Goal: Information Seeking & Learning: Find specific fact

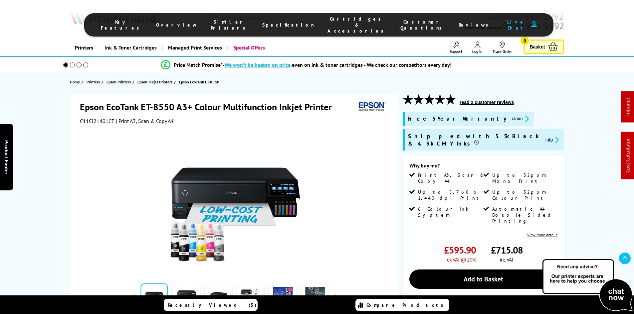
click at [287, 22] on span "Specification" at bounding box center [288, 25] width 52 height 6
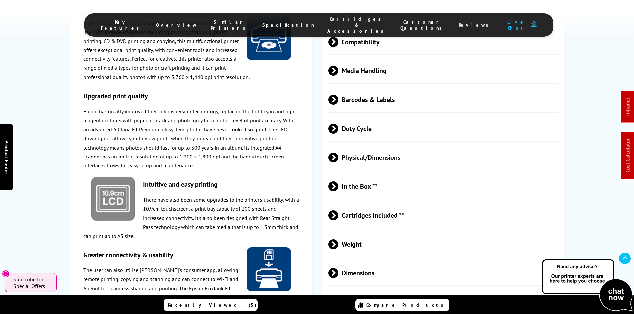
scroll to position [1022, 0]
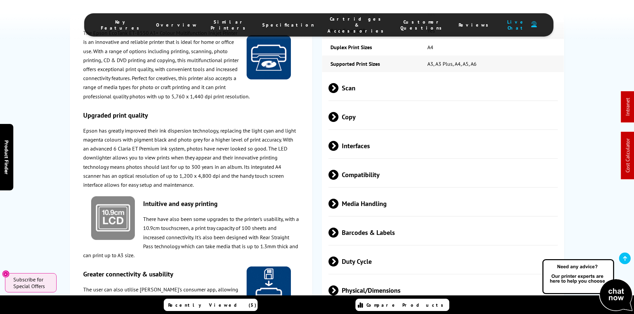
click at [363, 191] on span "Media Handling" at bounding box center [443, 203] width 230 height 25
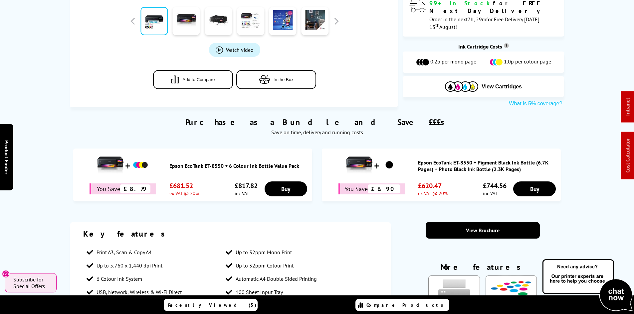
scroll to position [0, 0]
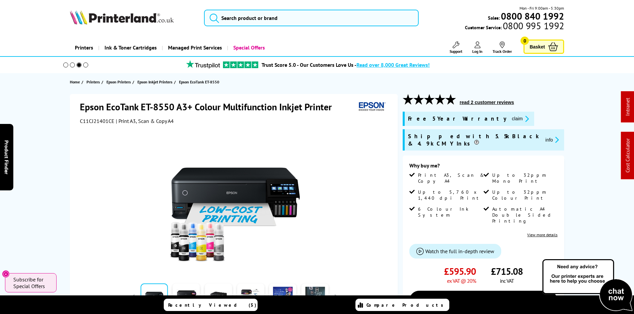
drag, startPoint x: 54, startPoint y: 216, endPoint x: 40, endPoint y: 101, distance: 115.9
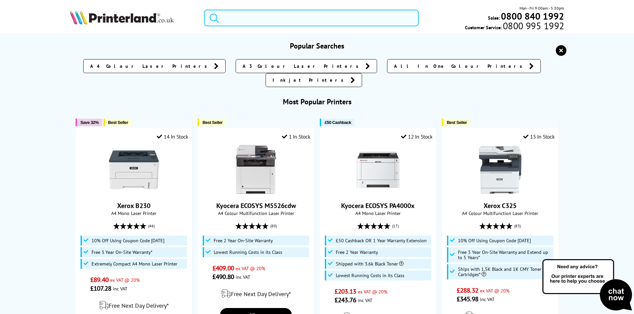
paste input "T5700D"
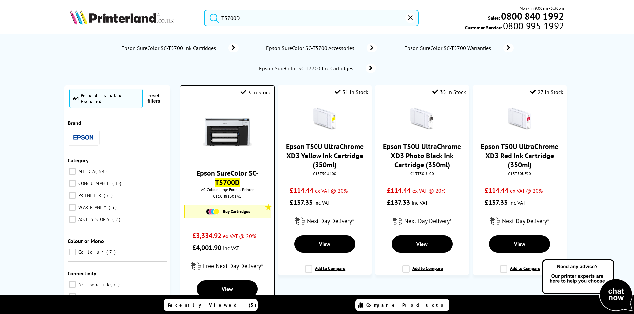
type input "T5700D"
click at [239, 119] on img at bounding box center [227, 132] width 50 height 50
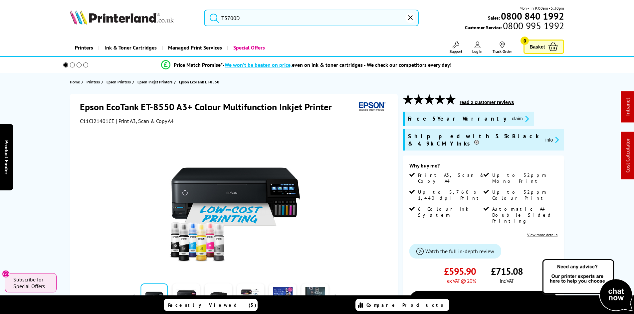
click at [104, 124] on span "C11CJ21401CE" at bounding box center [97, 121] width 35 height 7
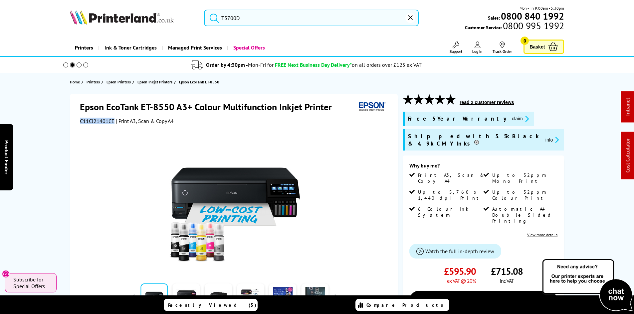
click at [104, 124] on span "C11CJ21401CE" at bounding box center [97, 121] width 35 height 7
copy span "C11CJ21401CE"
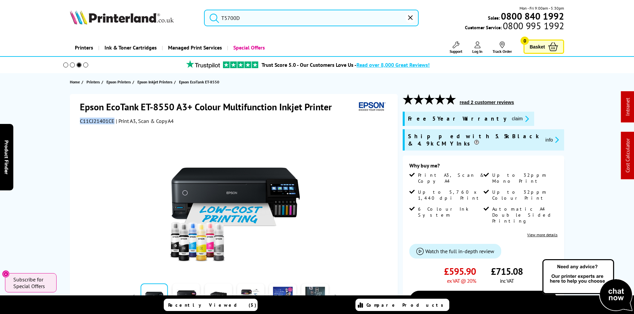
click at [231, 22] on input "T5700D" at bounding box center [311, 18] width 215 height 17
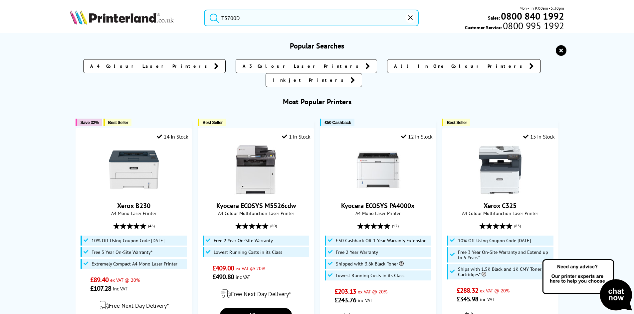
click at [233, 22] on input "T5700D" at bounding box center [311, 18] width 215 height 17
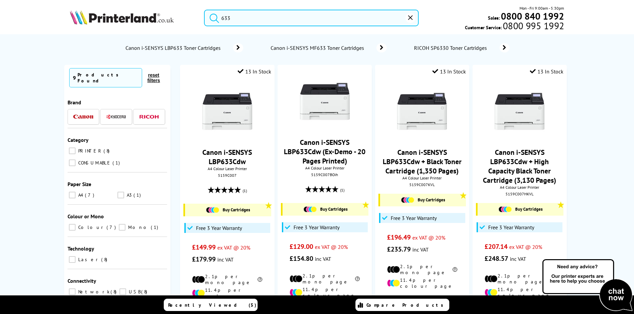
type input "633"
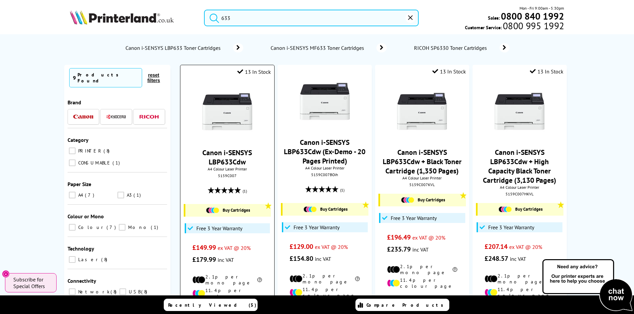
click at [224, 107] on img at bounding box center [227, 112] width 50 height 50
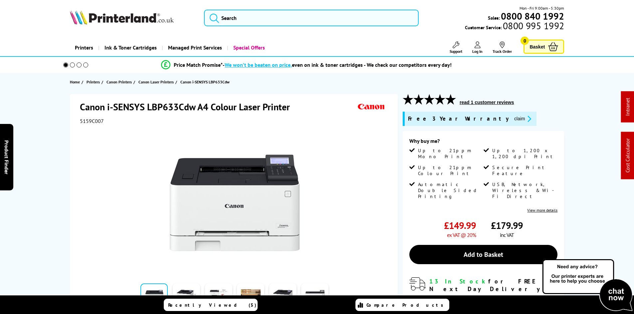
click at [55, 134] on div "Canon i-SENSYS LBP633Cdw A4 Colour Laser Printer 5159C007 Watch video Add to Co…" at bounding box center [317, 251] width 532 height 315
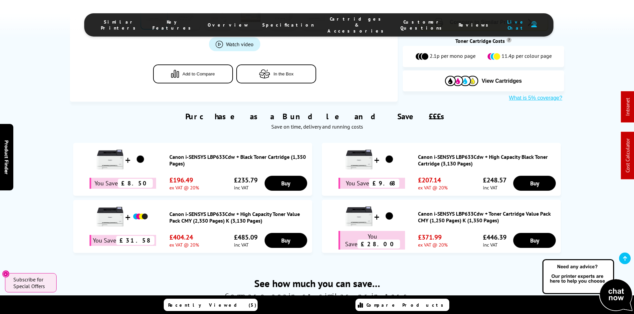
scroll to position [333, 0]
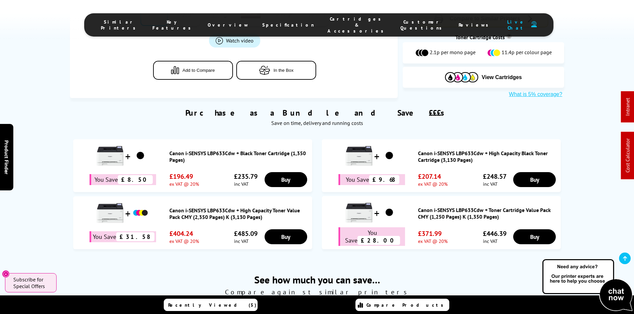
click at [49, 210] on div "Purchase as a Bundle and Save £££s Save on time, delivery and running costs You…" at bounding box center [317, 177] width 634 height 159
click at [50, 181] on div "Purchase as a Bundle and Save £££s Save on time, delivery and running costs You…" at bounding box center [317, 177] width 634 height 159
drag, startPoint x: 24, startPoint y: 135, endPoint x: 315, endPoint y: 0, distance: 320.3
click at [27, 130] on div "Purchase as a Bundle and Save £££s Save on time, delivery and running costs You…" at bounding box center [317, 177] width 634 height 159
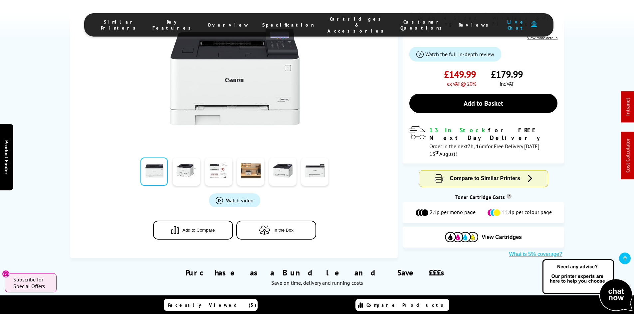
scroll to position [0, 0]
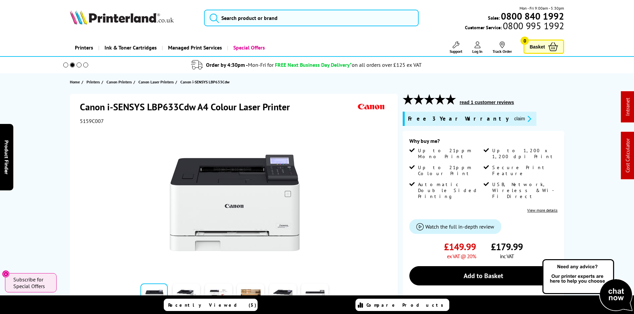
drag, startPoint x: 46, startPoint y: 216, endPoint x: 28, endPoint y: 101, distance: 115.5
click at [241, 25] on input "search" at bounding box center [311, 18] width 215 height 17
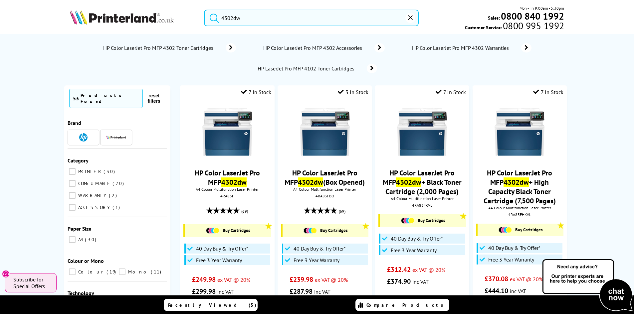
click at [251, 19] on input "4302dw" at bounding box center [311, 18] width 215 height 17
paste input "006R04367"
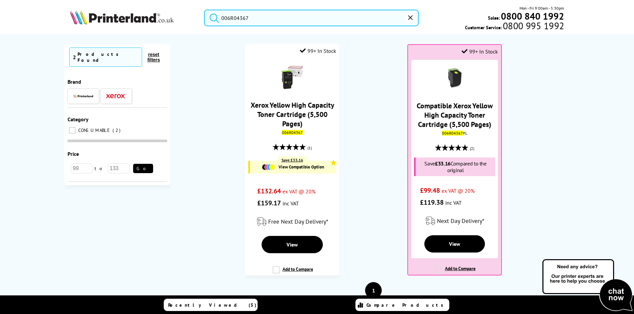
type input "006R04367"
drag, startPoint x: 369, startPoint y: 89, endPoint x: 386, endPoint y: 87, distance: 16.8
click at [370, 89] on ol "99+ In Stock Xerox Yellow High Capacity Toner Cartridge (5,500 Pages) 006R04367…" at bounding box center [373, 163] width 393 height 238
click at [387, 87] on ol "99+ In Stock Xerox Yellow High Capacity Toner Cartridge (5,500 Pages) 006R04367…" at bounding box center [373, 163] width 393 height 238
click at [217, 92] on ol "99+ In Stock Xerox Yellow High Capacity Toner Cartridge (5,500 Pages) 006R04367…" at bounding box center [373, 163] width 393 height 238
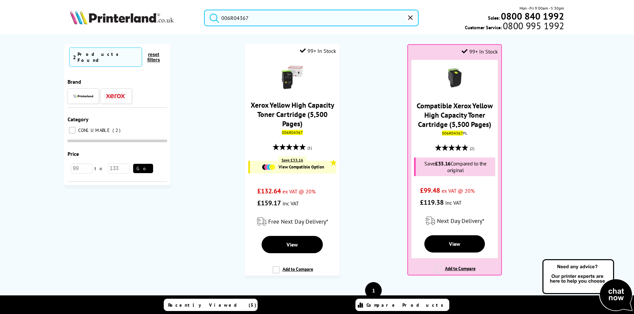
click at [116, 12] on img at bounding box center [122, 17] width 104 height 15
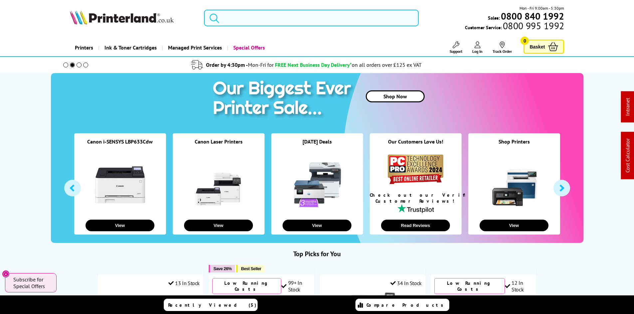
click at [236, 23] on input "search" at bounding box center [311, 18] width 215 height 17
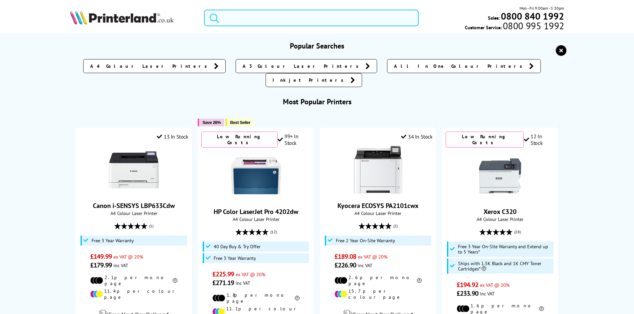
paste input "097N02470"
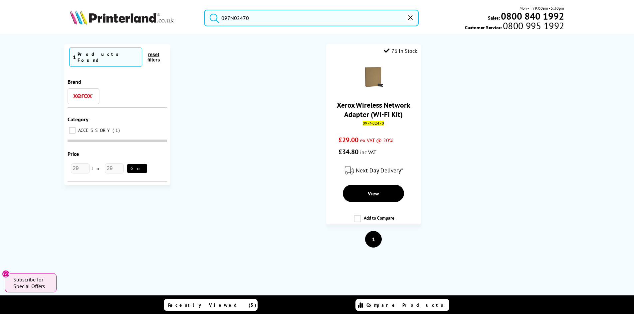
click at [243, 18] on input "097N02470" at bounding box center [311, 18] width 215 height 17
click at [243, 17] on input "097N02470" at bounding box center [311, 18] width 215 height 17
paste input "W1A77A"
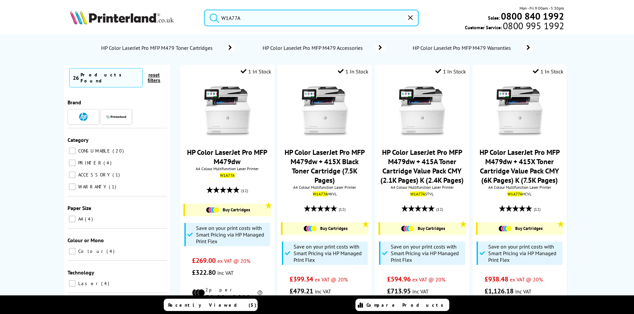
click at [271, 20] on input "W1A77A" at bounding box center [311, 18] width 215 height 17
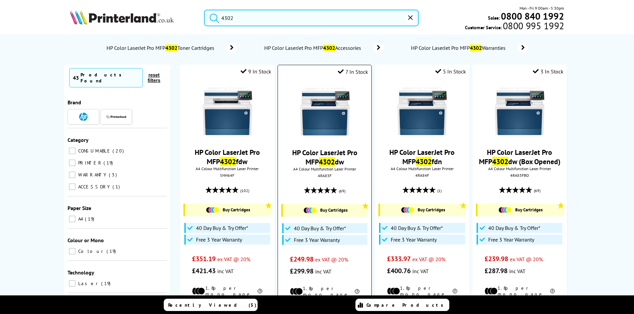
type input "4302"
click at [315, 119] on img at bounding box center [325, 112] width 50 height 50
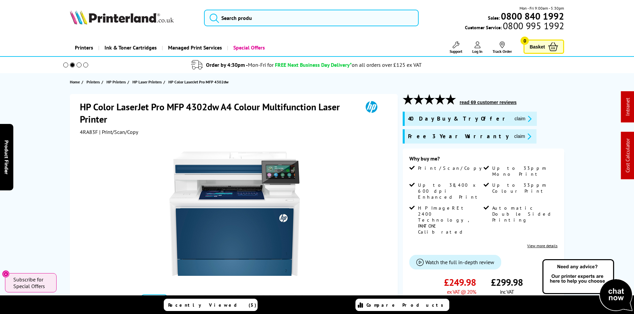
click at [90, 131] on span "4RA83F" at bounding box center [89, 132] width 18 height 7
copy span "4RA83F"
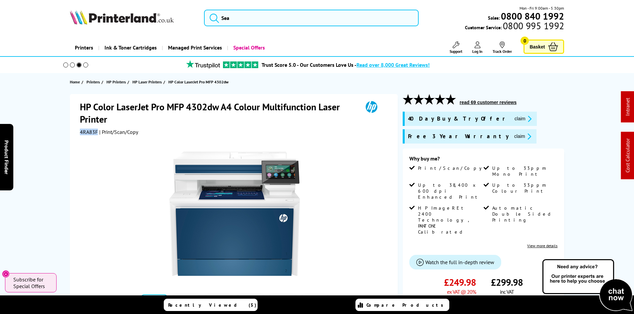
drag, startPoint x: 471, startPoint y: 123, endPoint x: 478, endPoint y: 121, distance: 6.5
click at [471, 123] on div "40 Day Buy & Try Offer claim" at bounding box center [470, 119] width 134 height 14
click at [512, 116] on button "claim" at bounding box center [522, 119] width 21 height 8
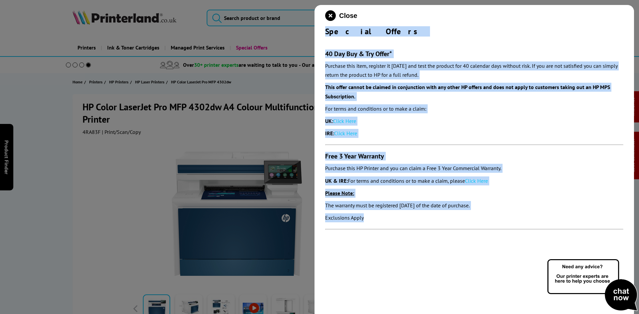
drag, startPoint x: 326, startPoint y: 34, endPoint x: 385, endPoint y: 237, distance: 211.1
click at [385, 237] on div "Close Special Offers 40 Day Buy & Try Offer* Purchase this item, register it wi…" at bounding box center [473, 162] width 319 height 314
copy div "Special Offers 40 Day Buy & Try Offer* Purchase this item, register it within 3…"
click at [331, 14] on icon "close modal" at bounding box center [330, 15] width 11 height 11
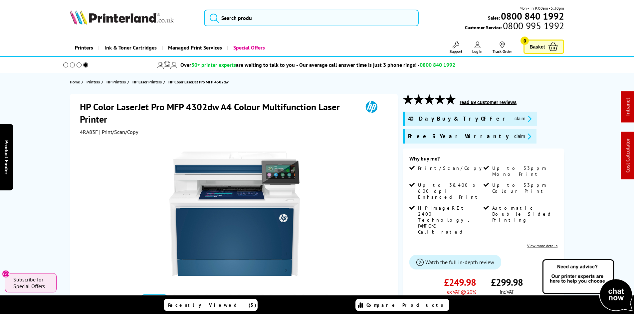
click at [59, 200] on div "HP Color LaserJet Pro MFP 4302dw A4 Colour Multifunction Laser Printer 4RA83F |…" at bounding box center [317, 268] width 532 height 349
click at [55, 180] on div "HP Color LaserJet Pro MFP 4302dw A4 Colour Multifunction Laser Printer 4RA83F |…" at bounding box center [317, 268] width 532 height 349
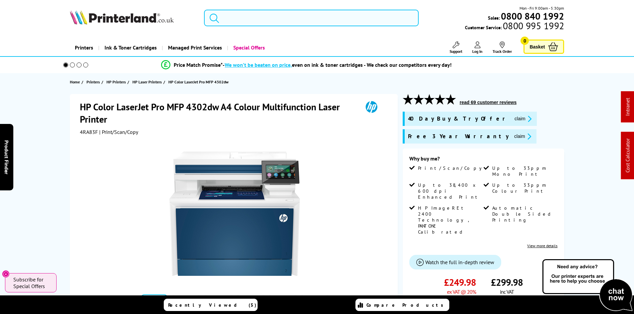
click at [250, 17] on input "search" at bounding box center [311, 18] width 215 height 17
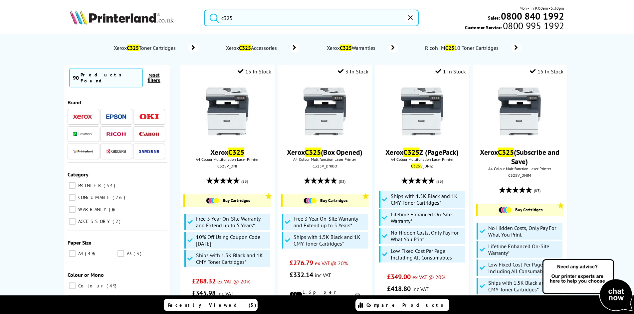
type input "c325"
click at [204, 10] on button "submit" at bounding box center [212, 17] width 17 height 15
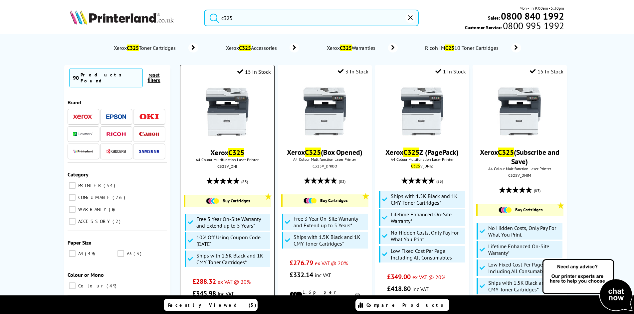
click at [250, 118] on img at bounding box center [227, 112] width 50 height 50
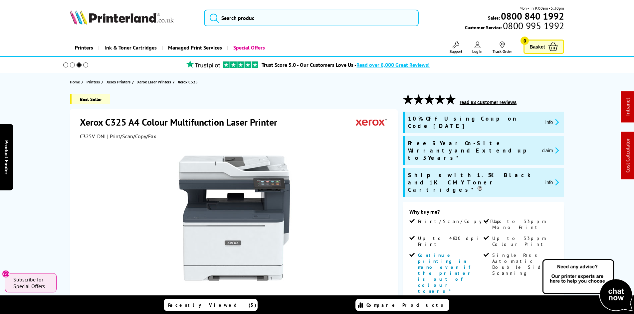
click at [389, 147] on div at bounding box center [234, 215] width 309 height 150
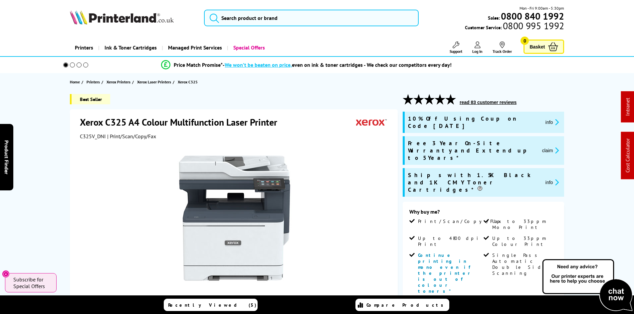
click at [93, 138] on span "C325V_DNI" at bounding box center [93, 136] width 26 height 7
copy span "C325V_DNI"
drag, startPoint x: 549, startPoint y: 139, endPoint x: 524, endPoint y: 154, distance: 29.0
click at [549, 147] on button "claim" at bounding box center [550, 151] width 21 height 8
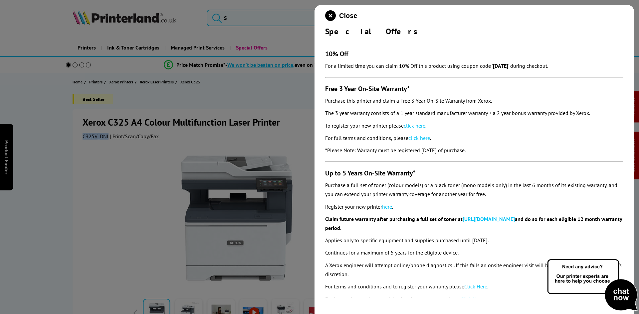
drag, startPoint x: 326, startPoint y: 90, endPoint x: 521, endPoint y: 155, distance: 205.8
click at [521, 155] on section "10% Off For a limited time you can claim 10% Off this product using coupon code…" at bounding box center [474, 167] width 298 height 261
copy section "Free 3 Year On-Site Warranty* Purchase this printer and claim a Free 3 Year On-…"
click at [327, 17] on icon "close modal" at bounding box center [330, 15] width 11 height 11
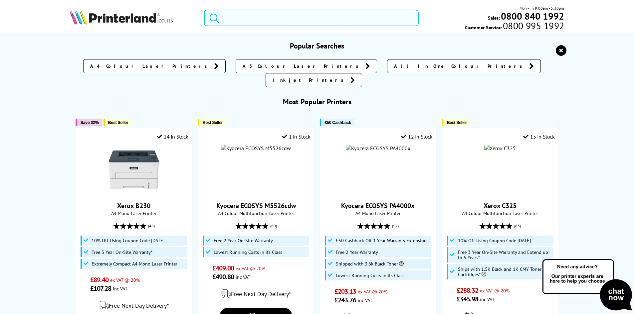
click at [280, 22] on input "search" at bounding box center [311, 18] width 215 height 17
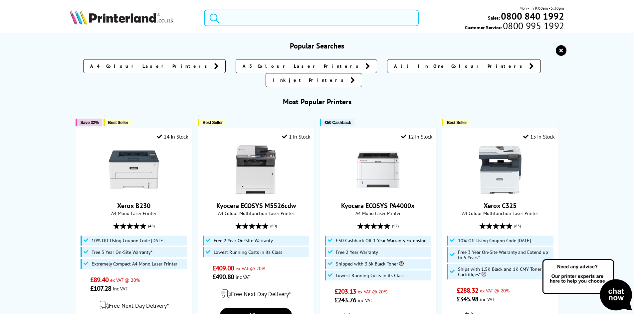
paste input "5700dn"
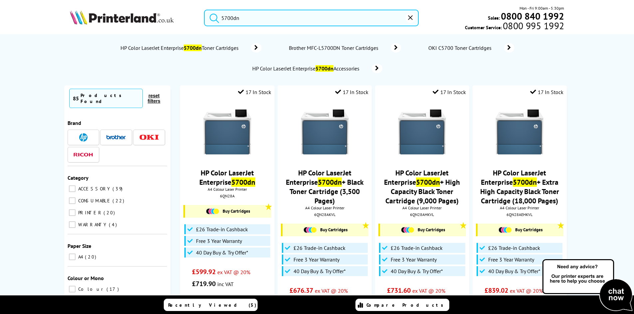
type input "5700dn"
click at [204, 10] on button "submit" at bounding box center [212, 17] width 17 height 15
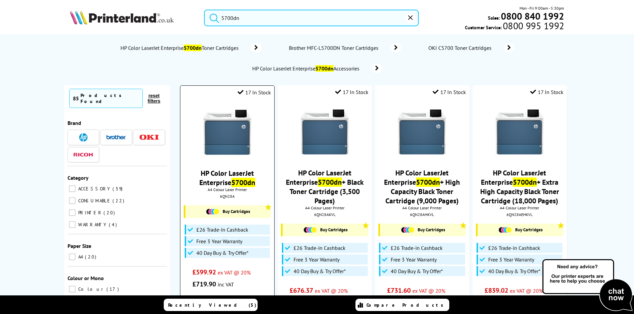
click at [230, 141] on img at bounding box center [227, 132] width 50 height 50
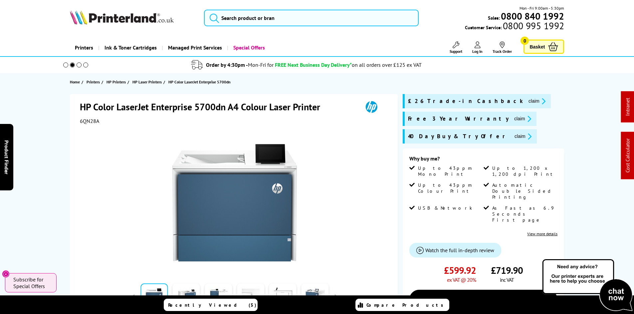
click at [57, 208] on div "HP Color LaserJet Enterprise 5700dn A4 Colour Laser Printer 6QN28A Watch video …" at bounding box center [317, 262] width 532 height 337
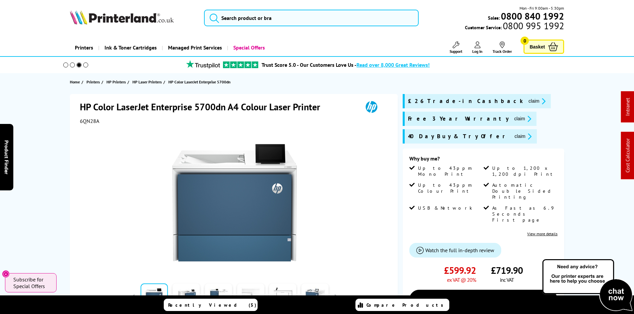
click at [110, 13] on img at bounding box center [122, 17] width 104 height 15
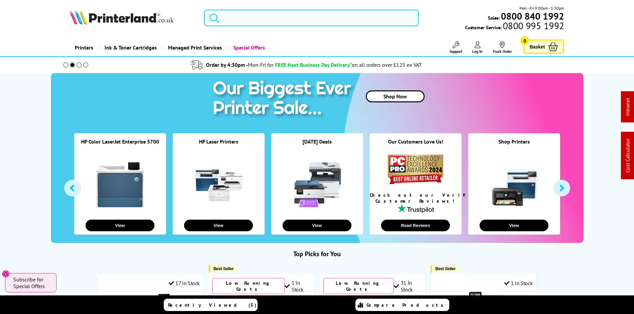
click at [269, 22] on input "search" at bounding box center [311, 18] width 215 height 17
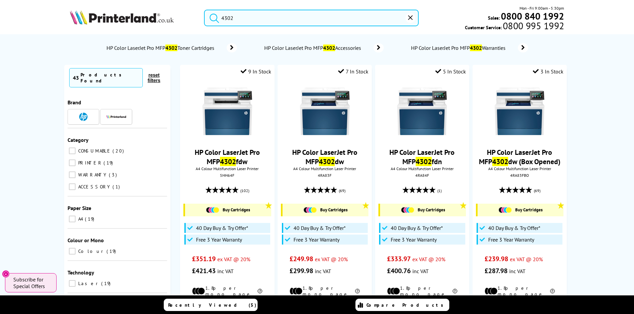
click at [256, 18] on input "4302" at bounding box center [311, 18] width 215 height 17
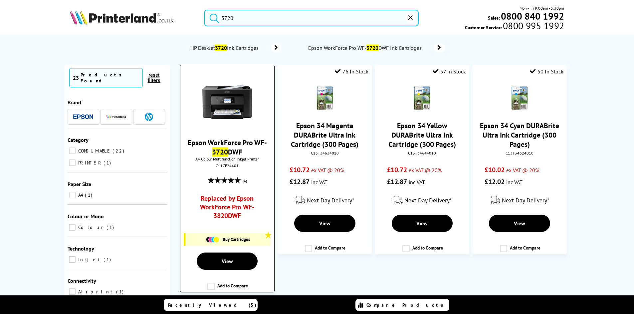
type input "3720"
click at [240, 116] on img at bounding box center [227, 102] width 50 height 50
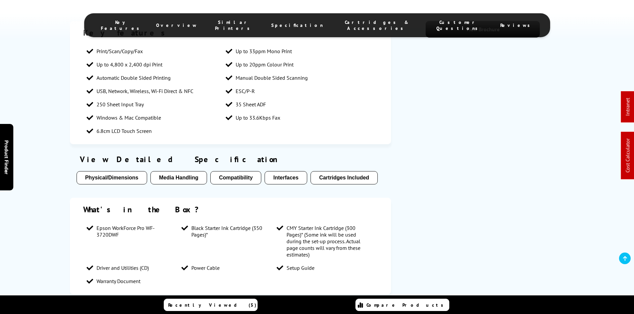
scroll to position [399, 0]
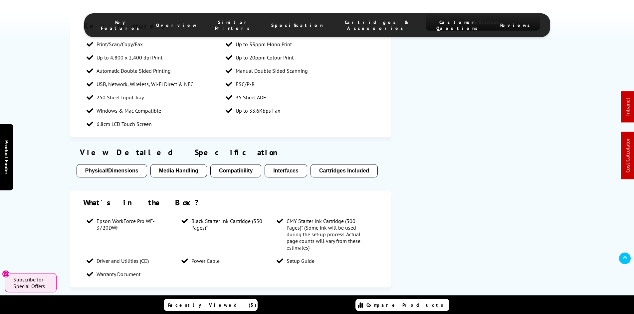
click at [346, 24] on span "Cartridges & Accessories" at bounding box center [376, 25] width 81 height 12
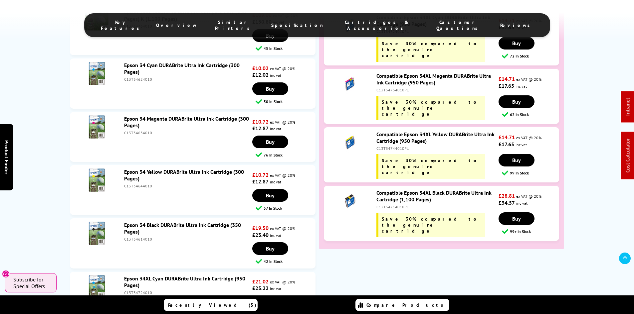
scroll to position [1835, 0]
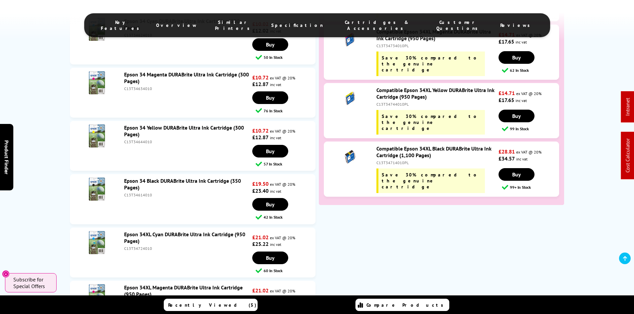
click at [132, 193] on div "C13T34614010" at bounding box center [187, 195] width 126 height 5
copy div "C13T34614010"
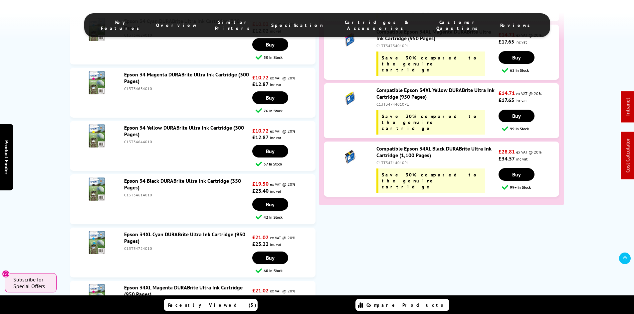
click at [46, 117] on div "FREE Next Day Delivery On Orders Over £125 ex VAT* Epson WorkForce Pro WF-3720D…" at bounding box center [317, 222] width 634 height 787
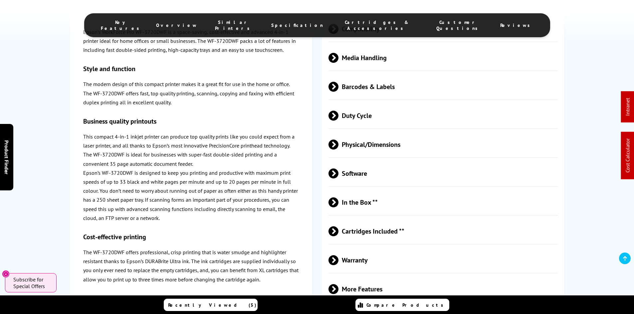
scroll to position [0, 0]
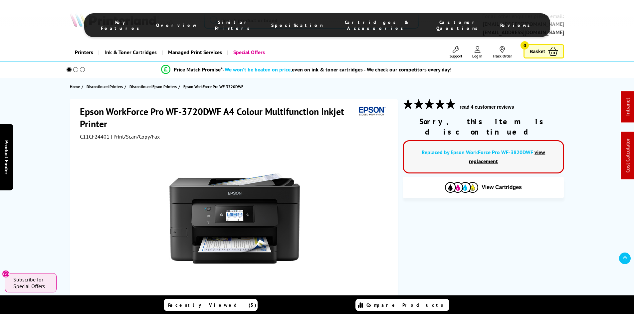
drag, startPoint x: 39, startPoint y: 225, endPoint x: 39, endPoint y: 69, distance: 156.0
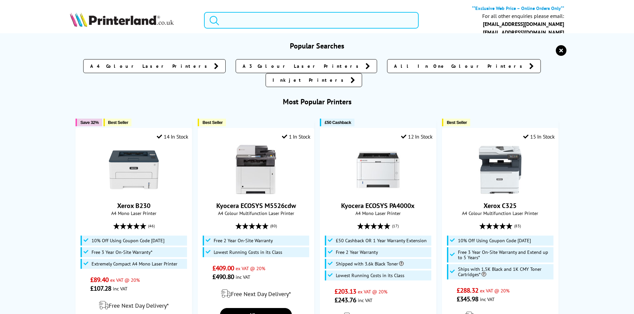
paste input "7MD72F"
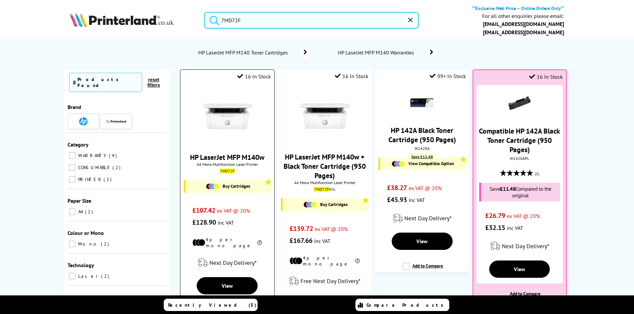
type input "7MD72F"
click at [240, 123] on img at bounding box center [227, 116] width 50 height 50
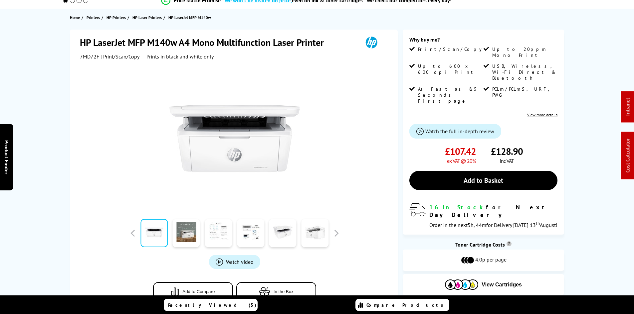
scroll to position [67, 0]
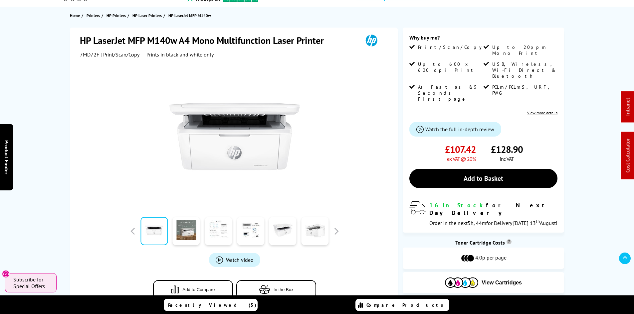
click at [51, 216] on div "HP LaserJet MFP M140w A4 Mono Multifunction Laser Printer 7MD72F | Print/Scan/C…" at bounding box center [317, 173] width 532 height 290
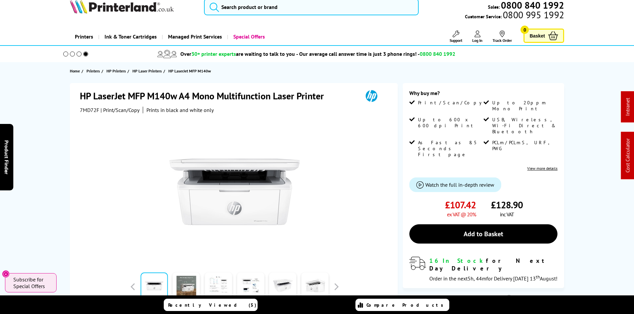
scroll to position [0, 0]
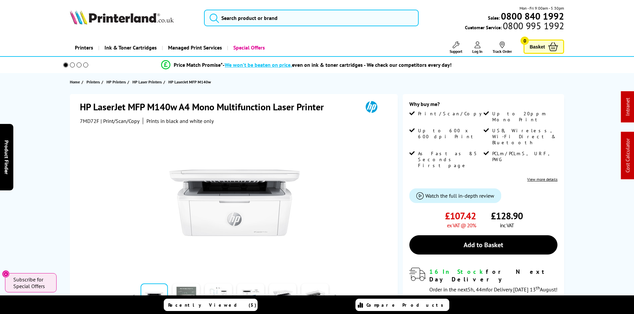
click at [54, 215] on div "HP LaserJet MFP M140w A4 Mono Multifunction Laser Printer 7MD72F | Print/Scan/C…" at bounding box center [317, 239] width 532 height 290
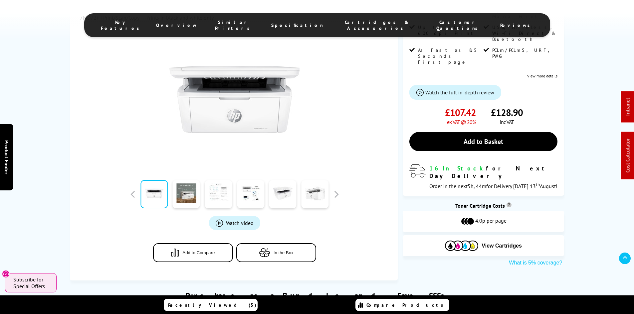
scroll to position [133, 0]
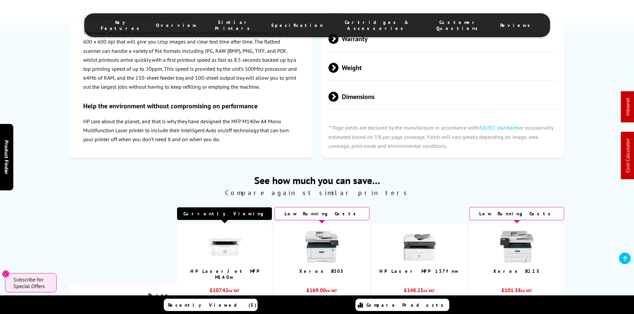
scroll to position [1431, 0]
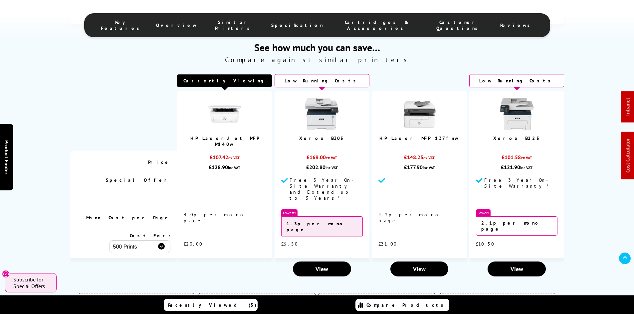
click at [518, 113] on img at bounding box center [516, 113] width 33 height 33
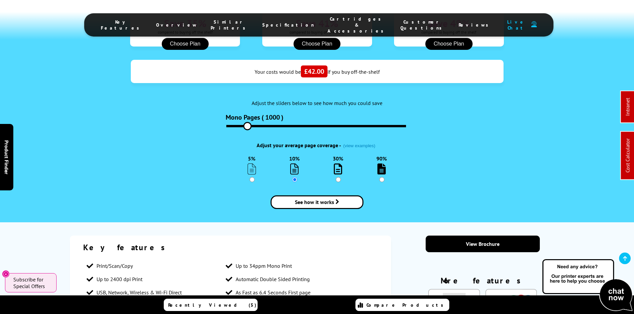
scroll to position [822, 0]
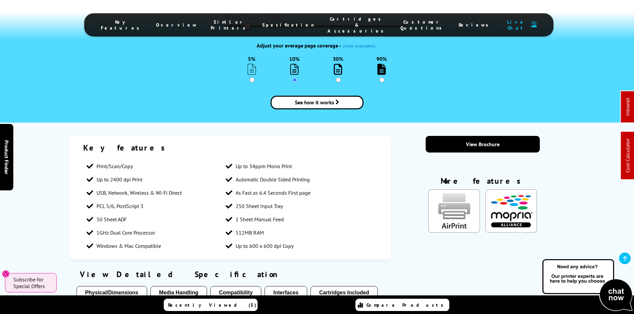
click at [278, 24] on span "Specification" at bounding box center [288, 25] width 52 height 6
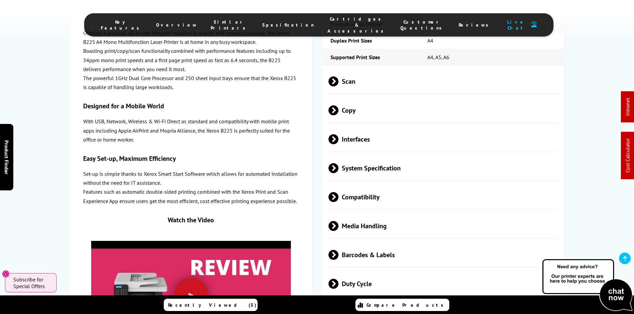
scroll to position [1520, 0]
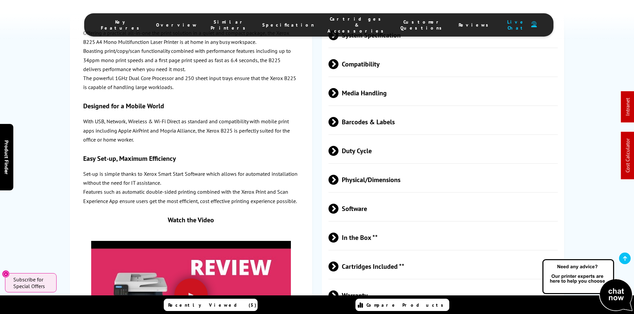
click at [346, 167] on span "Physical/Dimensions" at bounding box center [443, 179] width 230 height 25
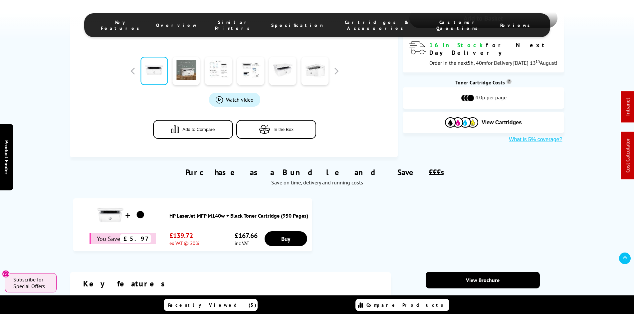
scroll to position [266, 0]
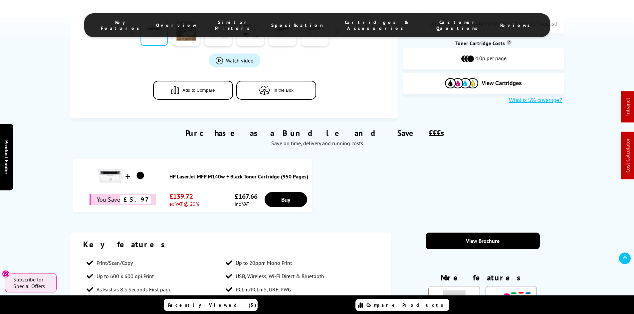
click at [301, 22] on span "Specification" at bounding box center [297, 25] width 52 height 6
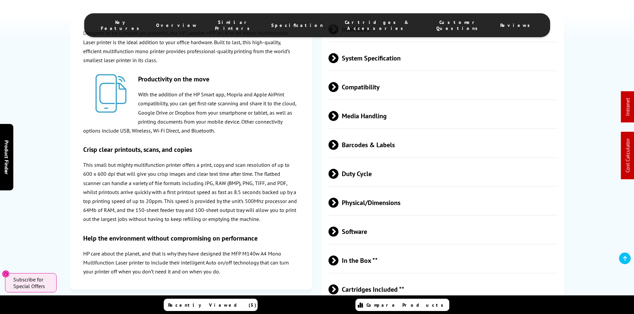
scroll to position [1040, 0]
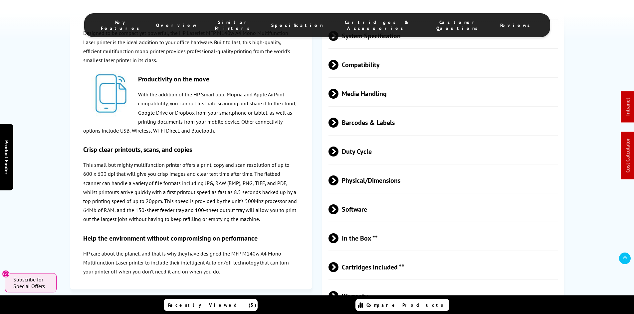
click at [382, 181] on span "Physical/Dimensions" at bounding box center [443, 180] width 230 height 25
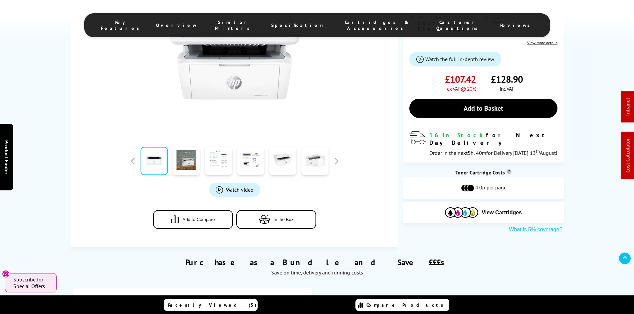
scroll to position [0, 0]
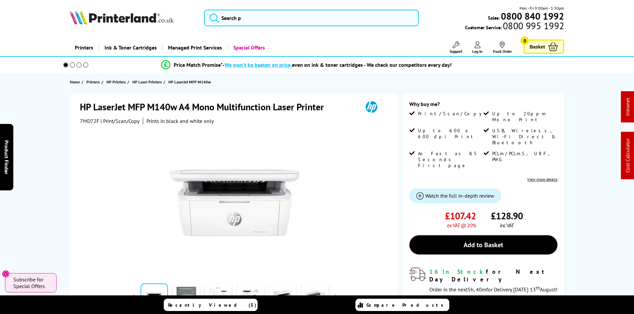
drag, startPoint x: 47, startPoint y: 223, endPoint x: 17, endPoint y: 92, distance: 134.7
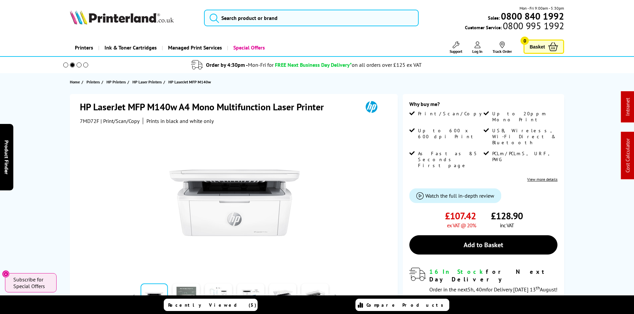
click at [110, 22] on img at bounding box center [122, 17] width 104 height 15
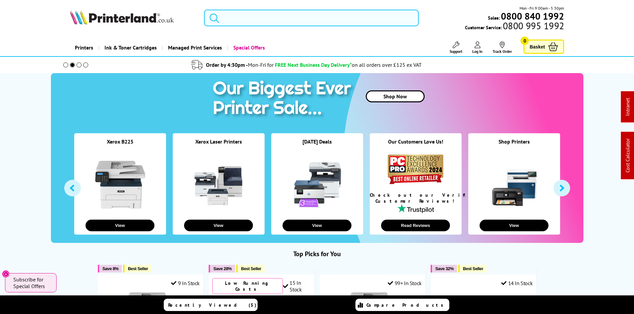
click at [239, 24] on input "search" at bounding box center [311, 18] width 215 height 17
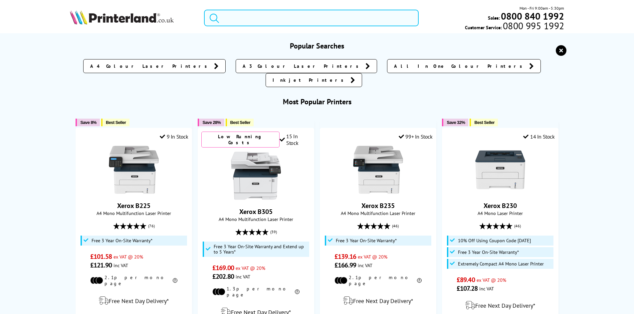
click at [232, 18] on input "search" at bounding box center [311, 18] width 215 height 17
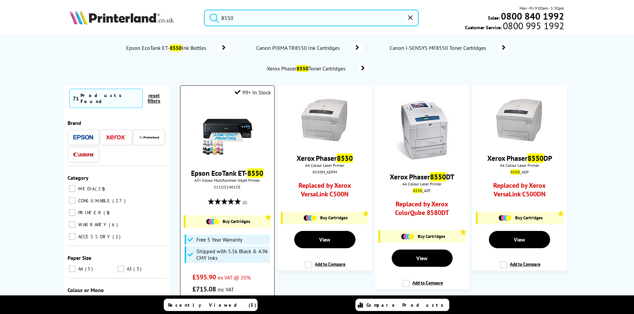
type input "8550"
click at [235, 129] on img at bounding box center [227, 132] width 50 height 50
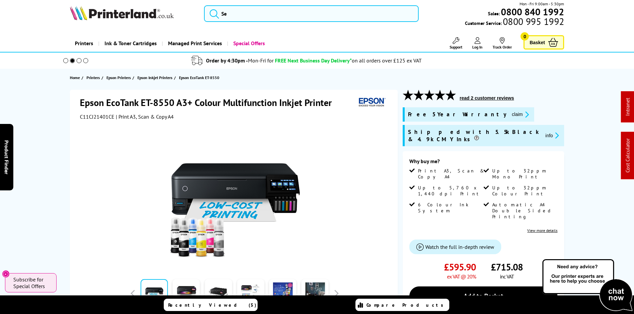
scroll to position [67, 0]
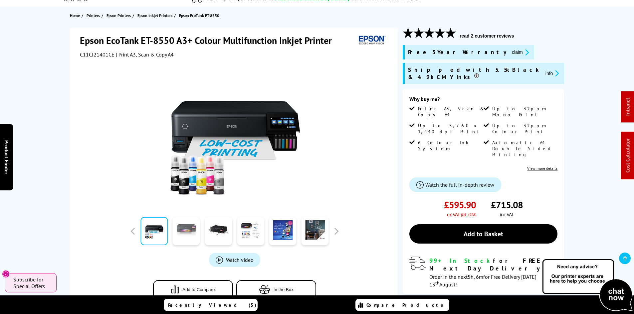
click at [189, 237] on link at bounding box center [186, 231] width 27 height 28
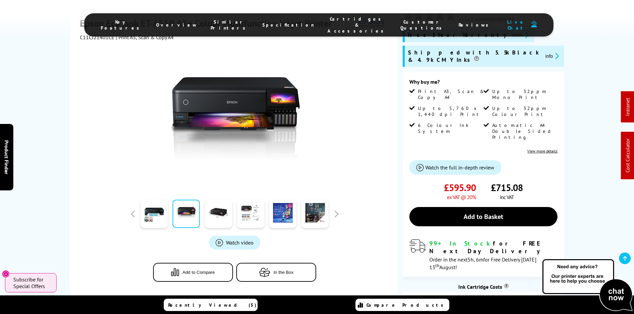
scroll to position [0, 0]
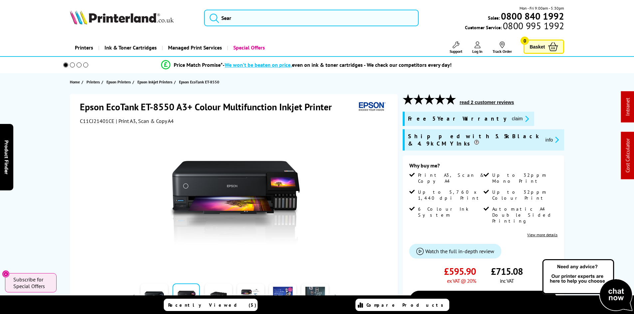
click at [396, 152] on div "Epson EcoTank ET-8550 A3+ Colour Multifunction Inkjet Printer C11CJ21401CE | Pr…" at bounding box center [234, 239] width 328 height 290
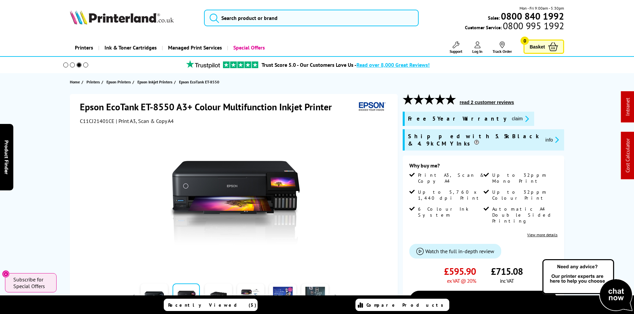
click at [64, 126] on div "Epson EcoTank ET-8550 A3+ Colour Multifunction Inkjet Printer C11CJ21401CE | Pr…" at bounding box center [317, 263] width 532 height 338
click at [58, 142] on div "Epson EcoTank ET-8550 A3+ Colour Multifunction Inkjet Printer C11CJ21401CE | Pr…" at bounding box center [317, 263] width 532 height 338
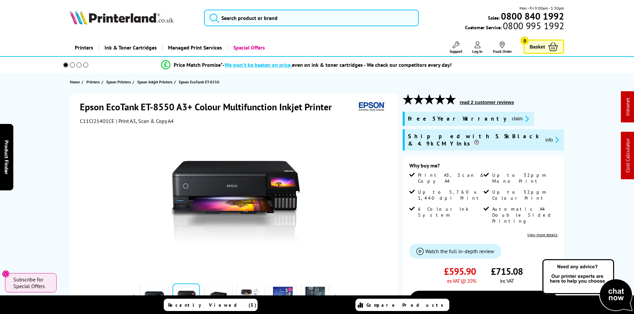
click at [138, 13] on img at bounding box center [122, 17] width 104 height 15
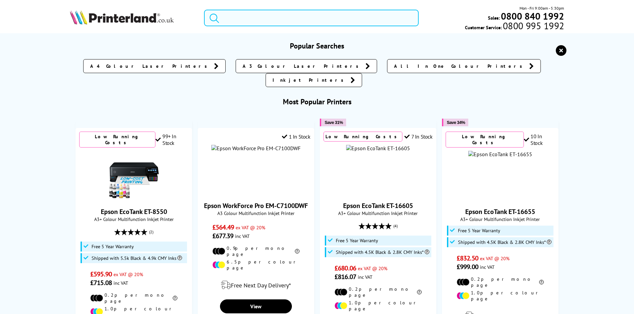
click at [224, 19] on input "search" at bounding box center [311, 18] width 215 height 17
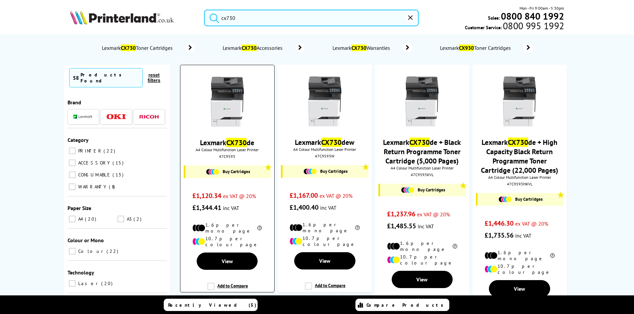
type input "cx730"
click at [226, 99] on img at bounding box center [227, 102] width 50 height 50
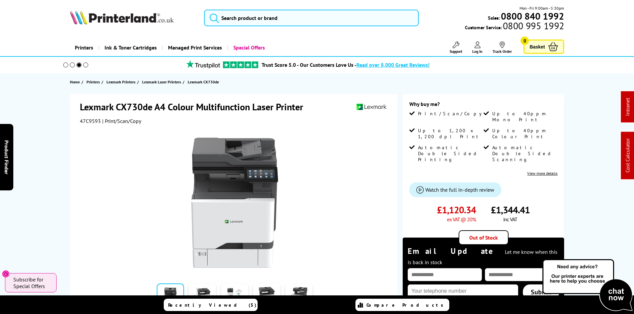
drag, startPoint x: 69, startPoint y: 143, endPoint x: 52, endPoint y: 38, distance: 106.8
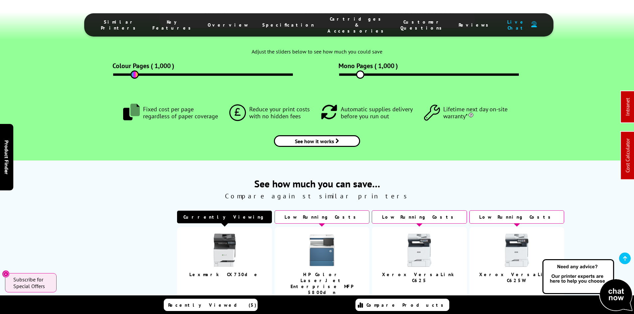
scroll to position [932, 0]
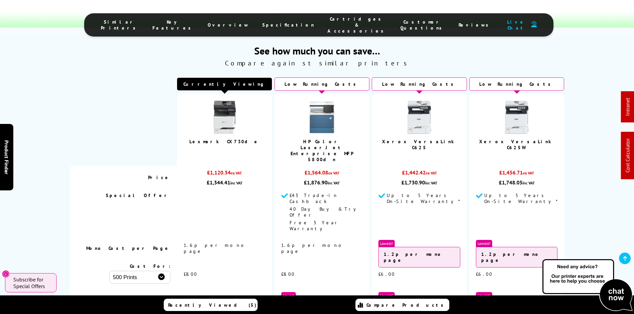
click at [52, 44] on div "See how much you can save… Compare against similar printers Currently Viewing" at bounding box center [317, 203] width 532 height 319
click at [29, 86] on div "See how much you can save… Compare against similar printers Currently Viewing P…" at bounding box center [317, 203] width 634 height 319
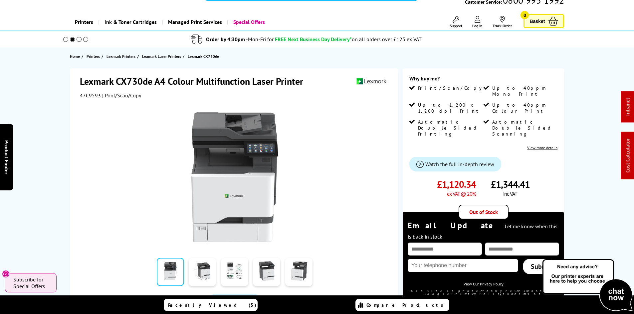
scroll to position [0, 0]
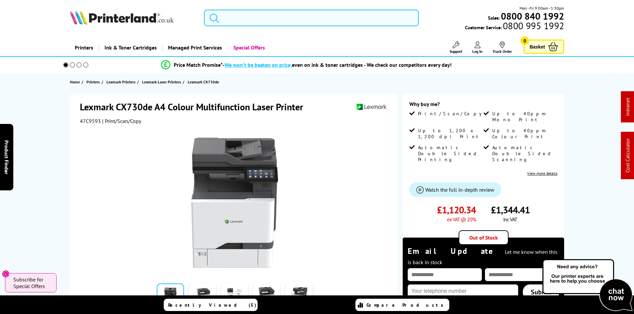
click at [240, 20] on input "search" at bounding box center [311, 18] width 215 height 17
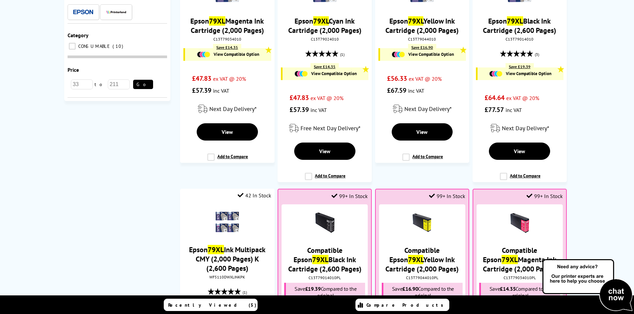
scroll to position [166, 0]
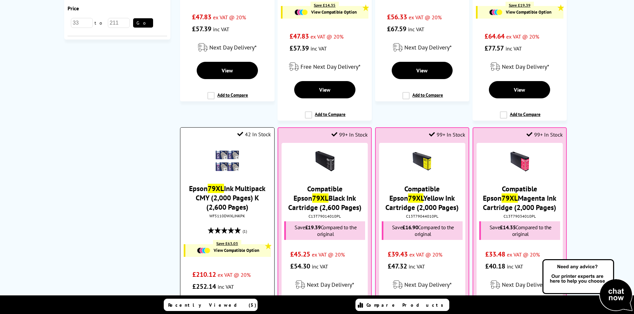
type input "79xl"
click at [230, 159] on img at bounding box center [227, 160] width 23 height 23
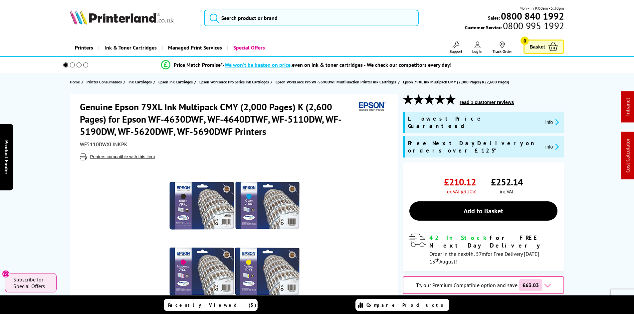
click at [112, 144] on span "WF5110DWXLINKPK" at bounding box center [104, 144] width 48 height 7
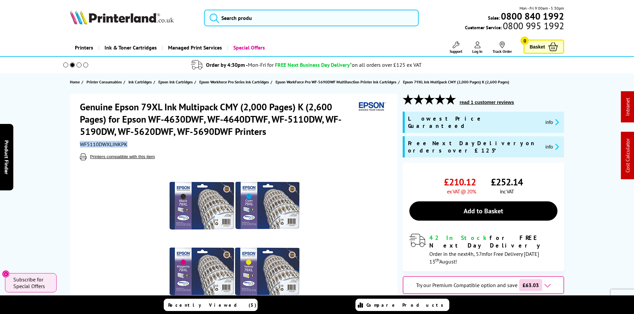
copy span "WF5110DWXLINKPK"
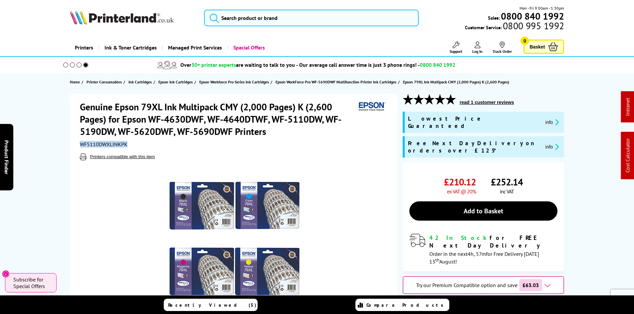
click at [64, 136] on div "Genuine Epson 79XL Ink Multipack CMY (2,000 Pages) K (2,600 Pages) for Epson WF…" at bounding box center [317, 225] width 532 height 262
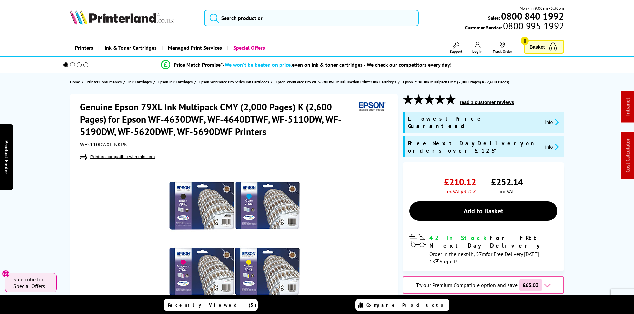
click at [64, 136] on div "Genuine Epson 79XL Ink Multipack CMY (2,000 Pages) K (2,600 Pages) for Epson WF…" at bounding box center [317, 225] width 532 height 262
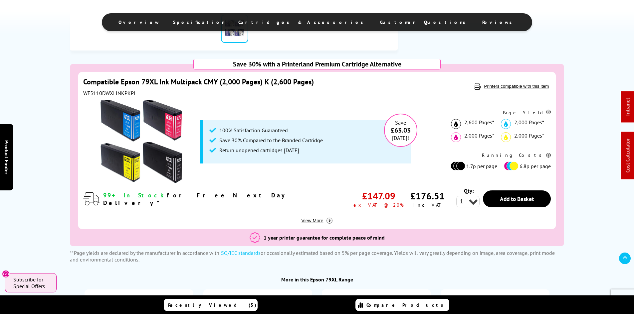
scroll to position [333, 0]
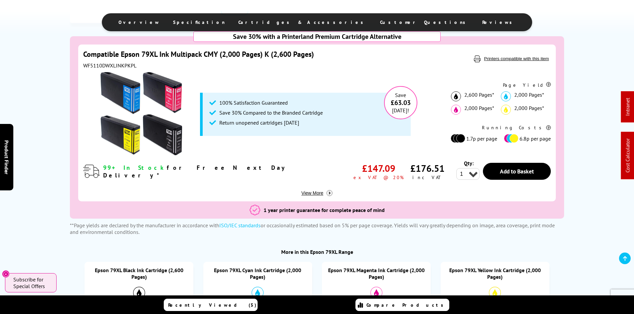
click at [127, 66] on div "WF5110DWXLINKPKPL" at bounding box center [246, 65] width 327 height 7
copy div "WF5110DWXLINKPKPL"
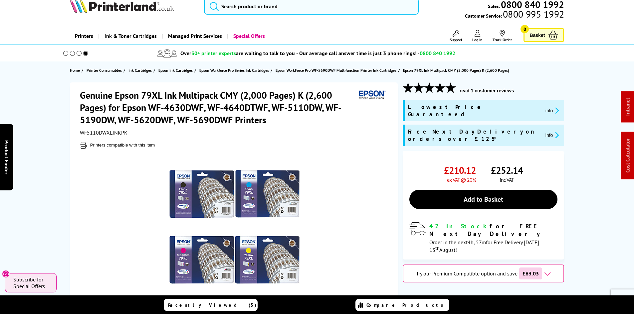
scroll to position [0, 0]
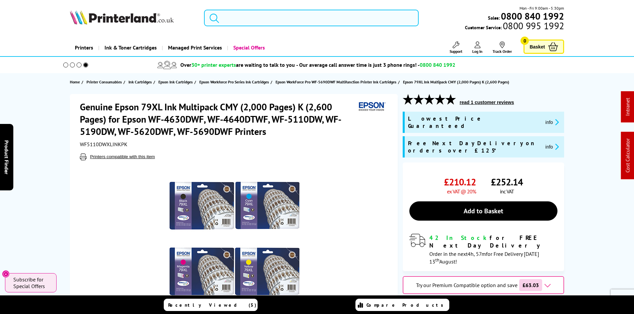
click at [229, 18] on input "search" at bounding box center [311, 18] width 215 height 17
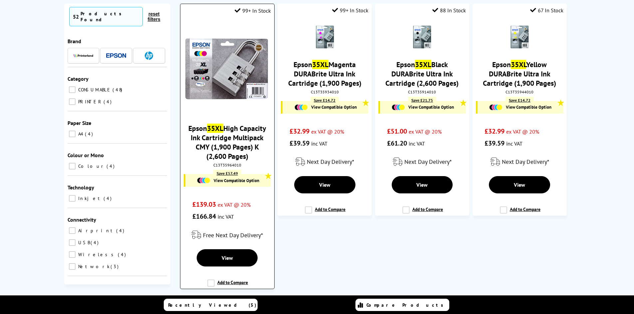
scroll to position [67, 0]
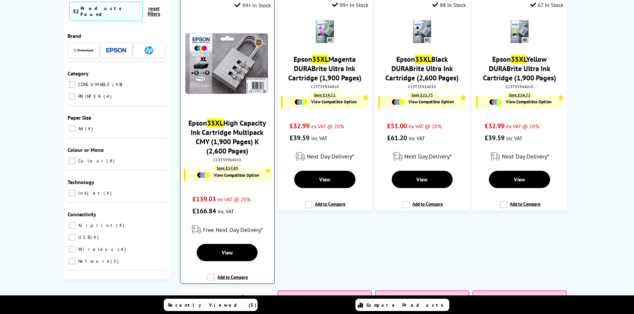
type input "35xl"
click at [249, 107] on img at bounding box center [227, 63] width 87 height 87
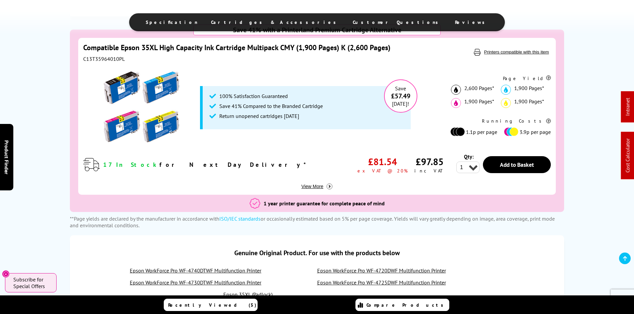
scroll to position [233, 0]
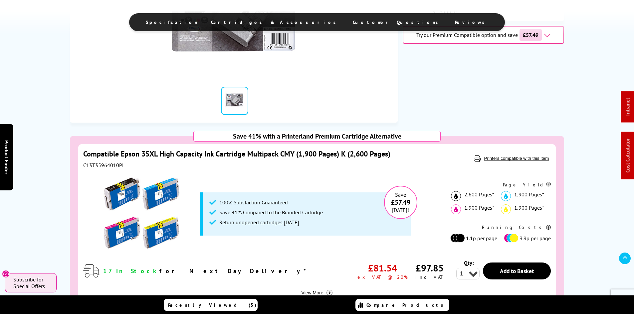
click at [104, 166] on div "C13T35964010PL" at bounding box center [246, 165] width 327 height 7
copy div "C13T35964010PL"
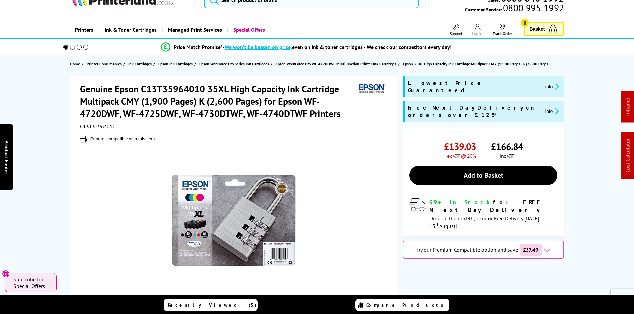
scroll to position [0, 0]
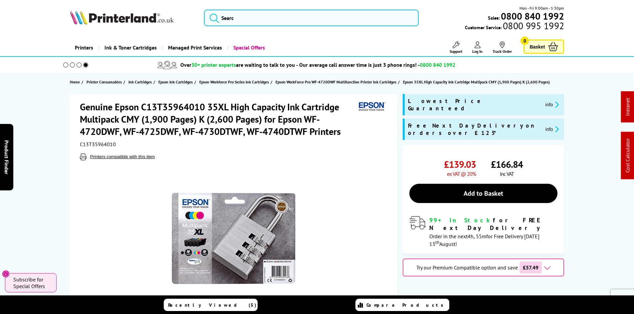
click at [63, 175] on div "Genuine Epson C13T35964010 35XL High Capacity Ink Cartridge Multipack CMY (1,90…" at bounding box center [317, 225] width 532 height 262
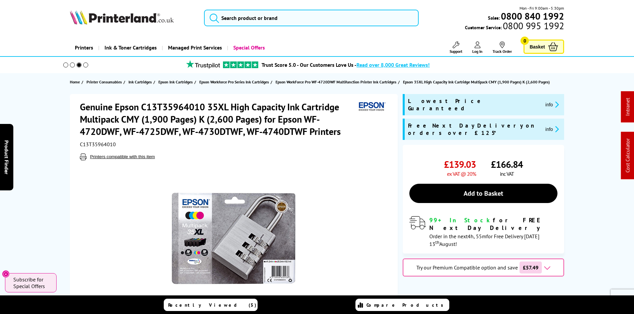
drag, startPoint x: 45, startPoint y: 221, endPoint x: 40, endPoint y: 58, distance: 162.4
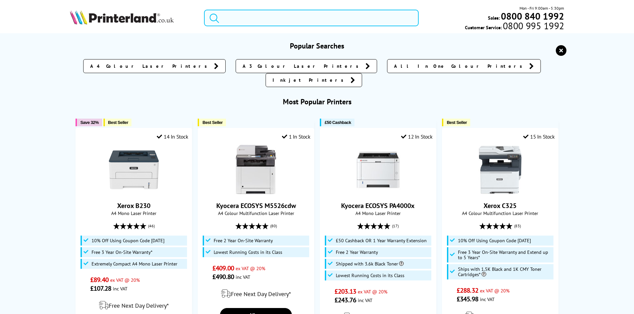
click at [231, 18] on input "search" at bounding box center [311, 18] width 215 height 17
drag, startPoint x: 237, startPoint y: 15, endPoint x: 257, endPoint y: 36, distance: 28.9
click at [237, 15] on input "search" at bounding box center [311, 18] width 215 height 17
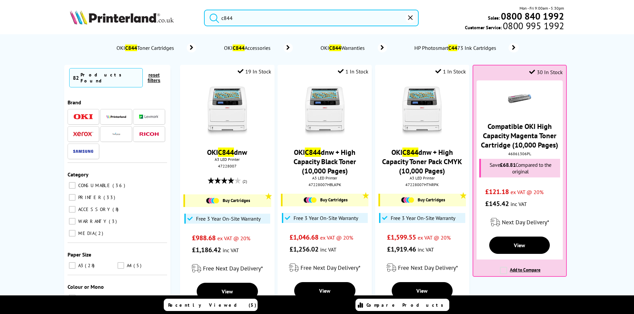
type input "c844"
drag, startPoint x: 410, startPoint y: 17, endPoint x: 423, endPoint y: 34, distance: 21.6
click at [410, 17] on icon "reset" at bounding box center [410, 17] width 5 height 5
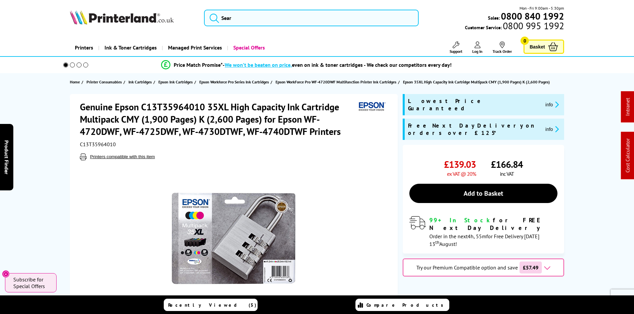
click at [452, 47] on icon at bounding box center [455, 45] width 7 height 7
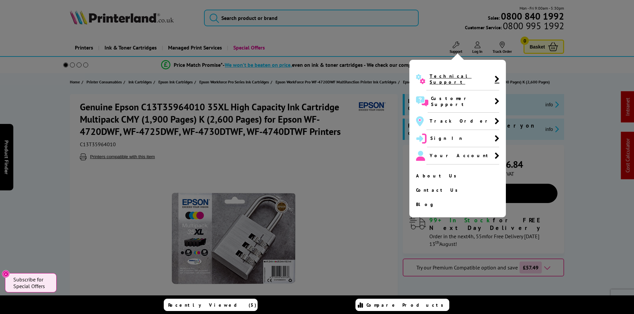
click at [435, 77] on span "Technical Support" at bounding box center [462, 79] width 65 height 12
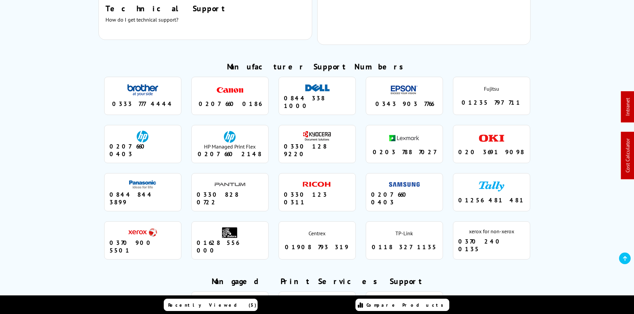
scroll to position [534, 0]
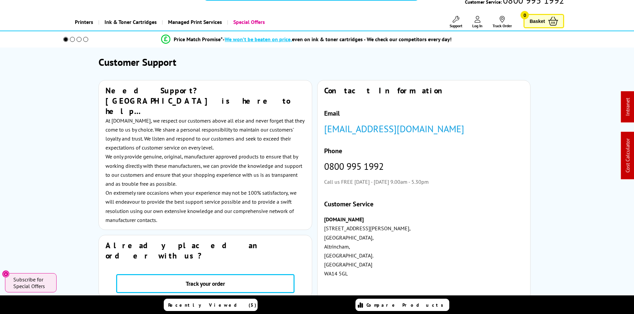
scroll to position [0, 0]
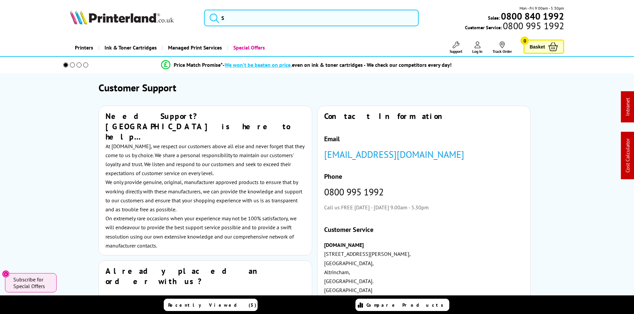
click at [146, 19] on img at bounding box center [122, 17] width 104 height 15
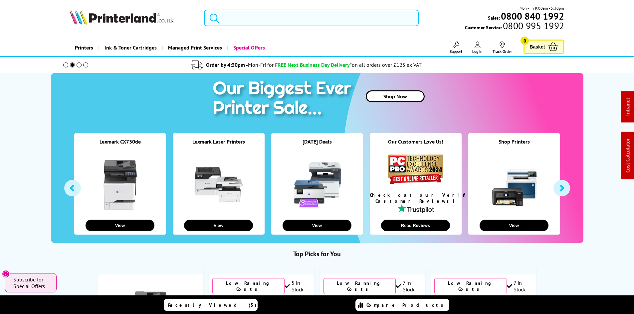
click at [245, 21] on input "search" at bounding box center [311, 18] width 215 height 17
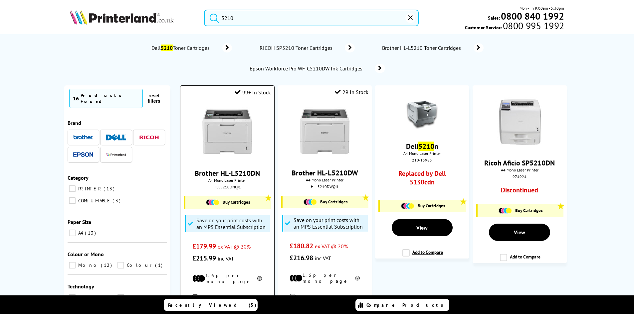
type input "5210"
click at [224, 123] on img at bounding box center [227, 132] width 50 height 50
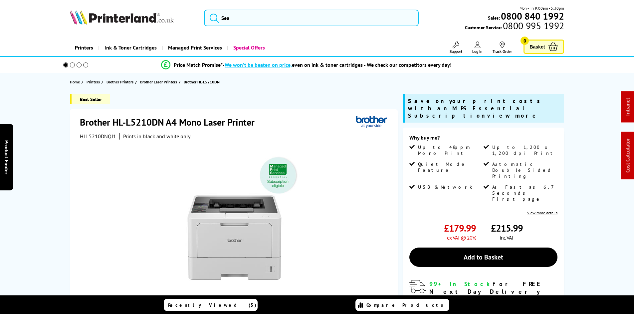
click at [54, 116] on div "Best Seller Brother HL-L5210DN A4 Mono Laser Printer HLL5210DNQJ1 Prints in bla…" at bounding box center [317, 251] width 532 height 314
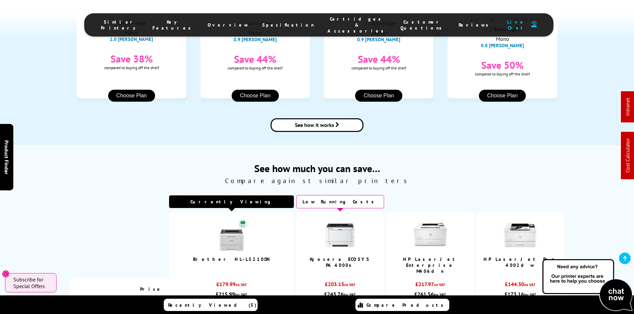
scroll to position [765, 0]
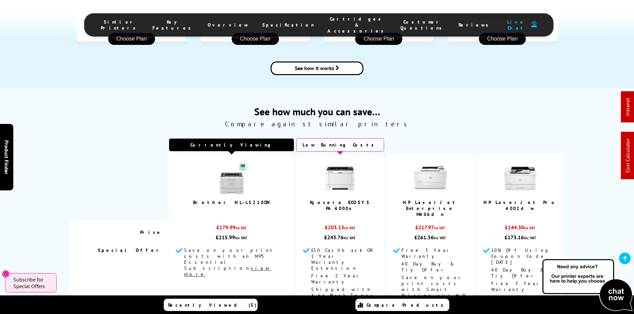
click at [63, 156] on div "See how much you can save… Compare against similar printers Currently Viewing" at bounding box center [317, 254] width 532 height 298
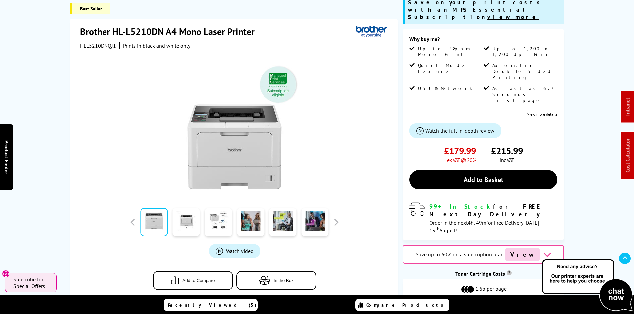
scroll to position [100, 0]
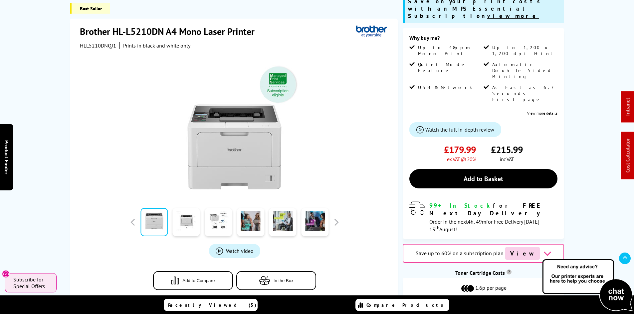
drag, startPoint x: 36, startPoint y: 161, endPoint x: 41, endPoint y: 162, distance: 5.1
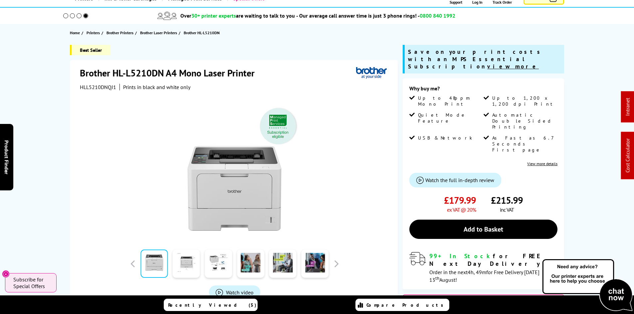
scroll to position [0, 0]
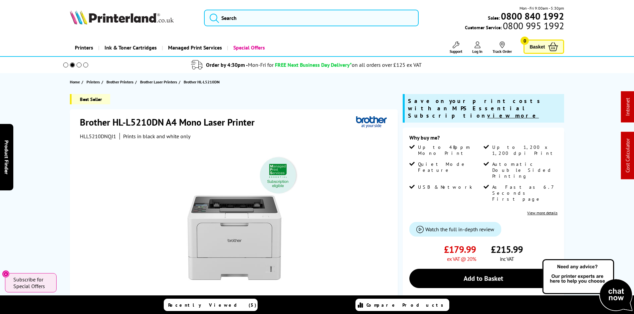
click at [106, 17] on img at bounding box center [122, 17] width 104 height 15
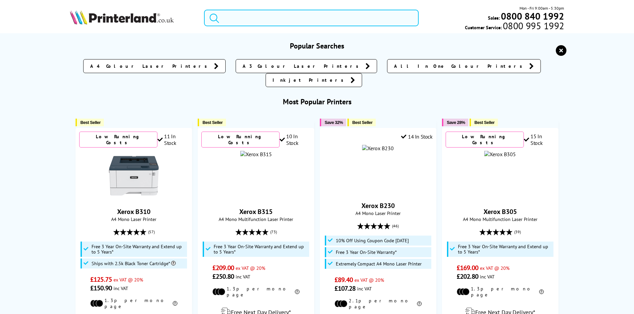
click at [263, 20] on input "search" at bounding box center [311, 18] width 215 height 17
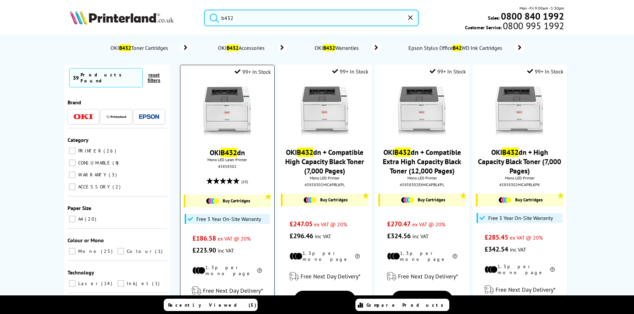
type input "b432"
click at [243, 98] on img at bounding box center [227, 112] width 50 height 50
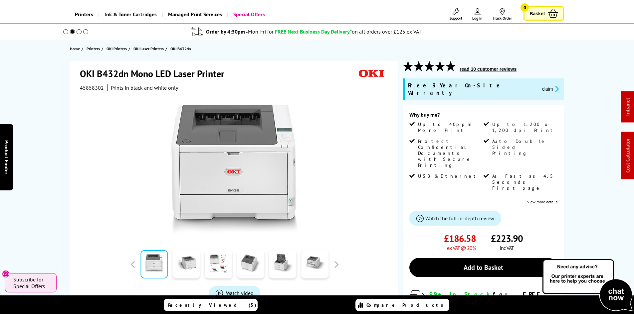
scroll to position [67, 0]
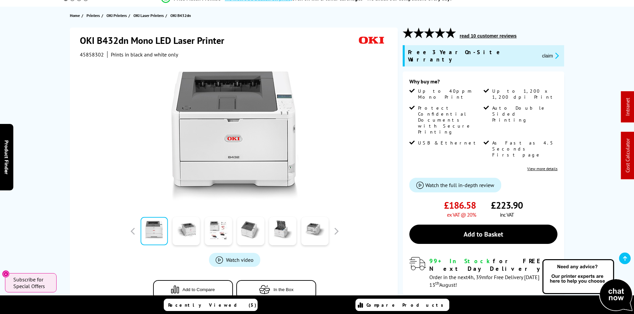
click at [402, 142] on div "OKI B432dn Mono LED Laser Printer 45858302 Prints in black and white only Watch…" at bounding box center [317, 197] width 532 height 338
click at [399, 137] on div "OKI B432dn Mono LED Laser Printer 45858302 Prints in black and white only Watch…" at bounding box center [317, 197] width 532 height 338
click at [399, 158] on div "OKI B432dn Mono LED Laser Printer 45858302 Prints in black and white only Watch…" at bounding box center [317, 197] width 532 height 338
click at [98, 52] on span "45858302" at bounding box center [92, 54] width 24 height 7
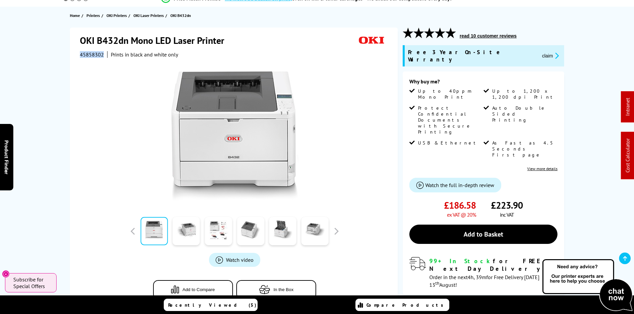
copy span "45858302"
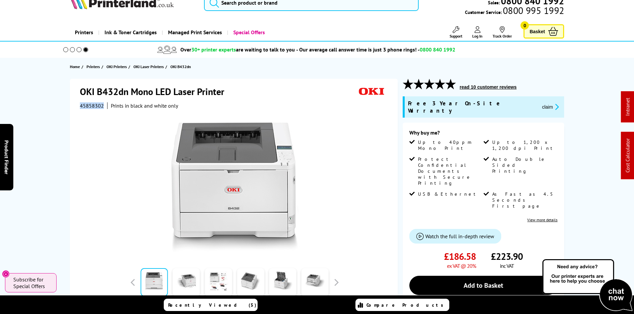
scroll to position [0, 0]
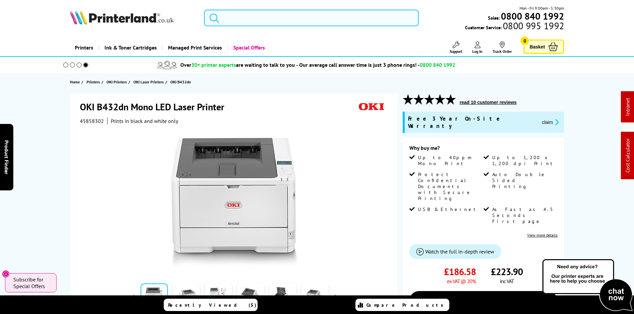
click at [235, 21] on input "search" at bounding box center [311, 18] width 215 height 17
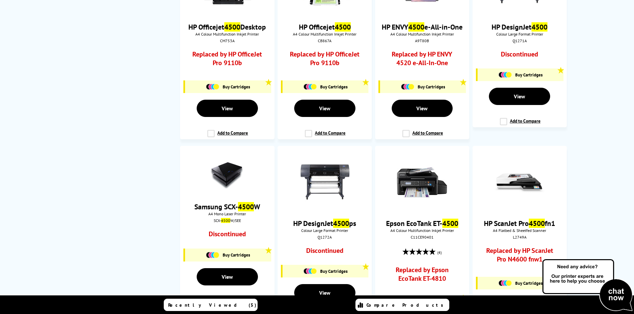
scroll to position [732, 0]
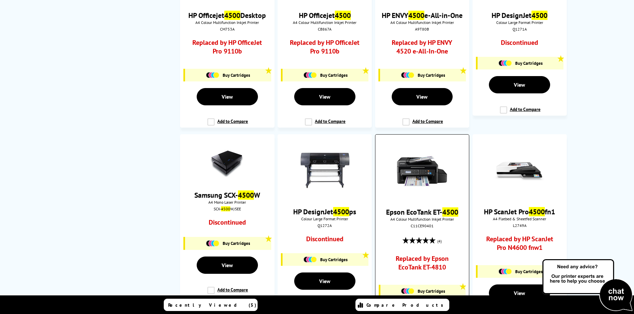
type input "4500"
click at [426, 168] on img at bounding box center [422, 171] width 50 height 50
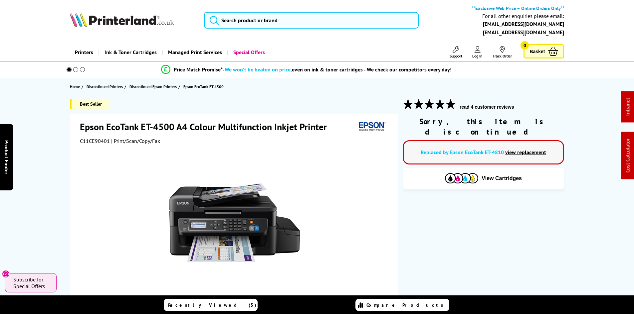
drag, startPoint x: 37, startPoint y: 184, endPoint x: 44, endPoint y: 186, distance: 7.6
click at [54, 183] on div "Best Seller Epson EcoTank ET-4500 A4 Colour Multifunction Inkjet Printer C11CE9…" at bounding box center [317, 251] width 532 height 305
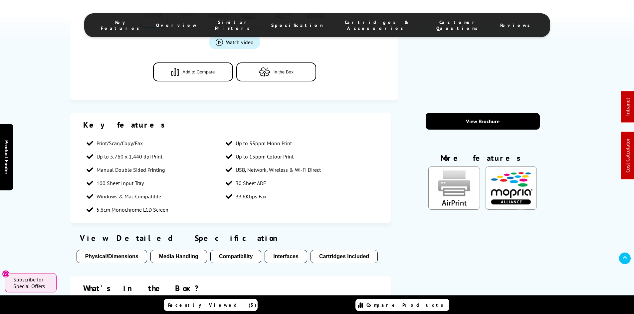
scroll to position [399, 0]
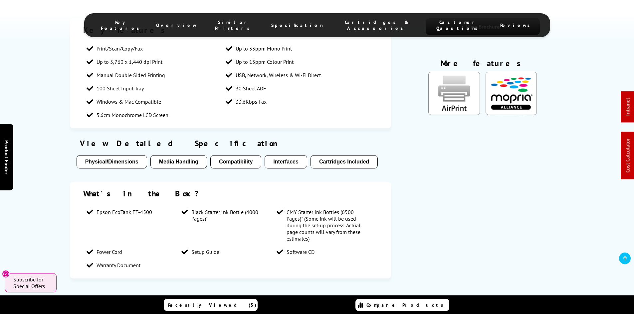
click at [288, 21] on li "Specification" at bounding box center [296, 25] width 65 height 12
click at [308, 24] on span "Specification" at bounding box center [297, 25] width 52 height 6
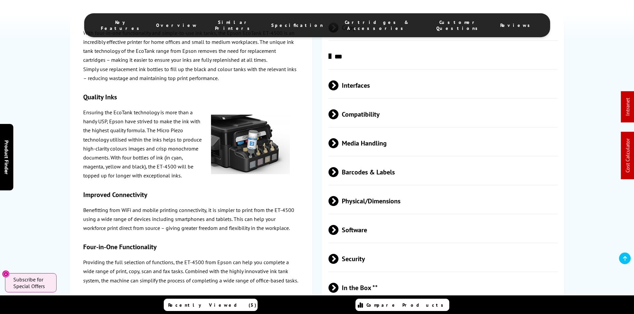
scroll to position [927, 0]
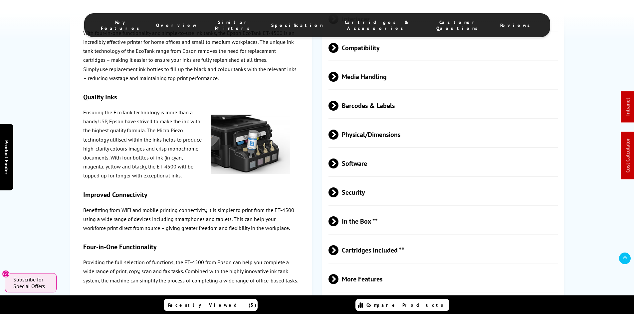
click at [369, 135] on span "Physical/Dimensions" at bounding box center [443, 134] width 230 height 25
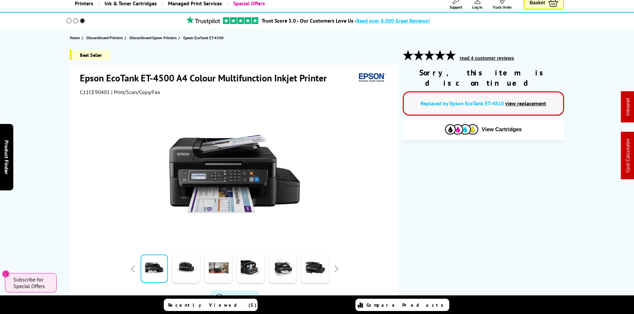
scroll to position [0, 0]
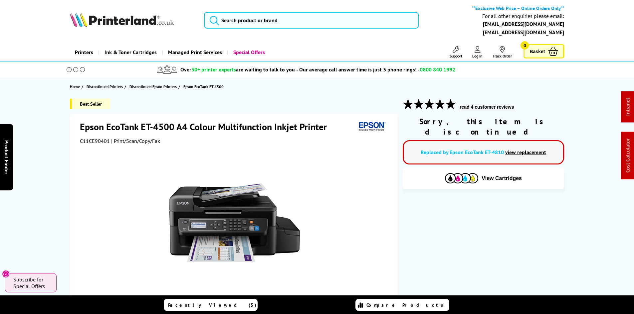
click at [240, 23] on input "search" at bounding box center [311, 20] width 215 height 17
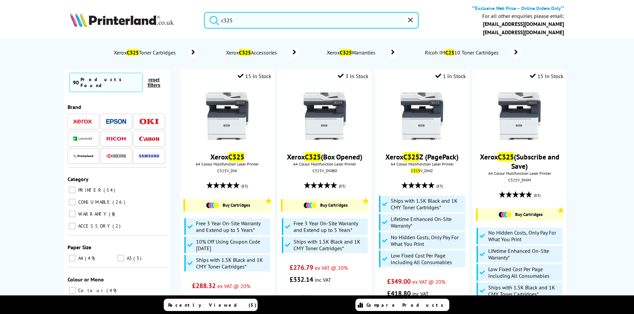
type input "c325"
click at [204, 12] on button "submit" at bounding box center [212, 19] width 17 height 15
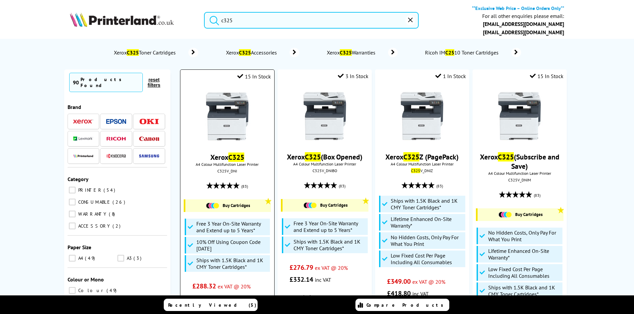
click at [225, 112] on img at bounding box center [227, 116] width 50 height 50
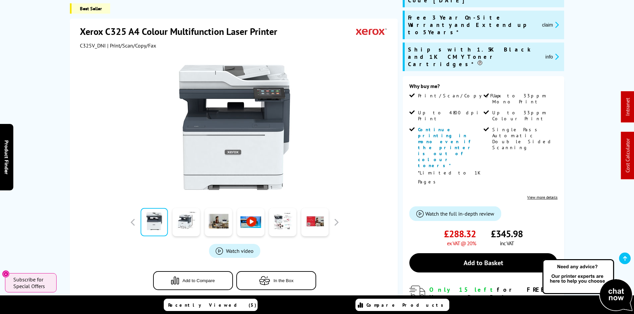
scroll to position [67, 0]
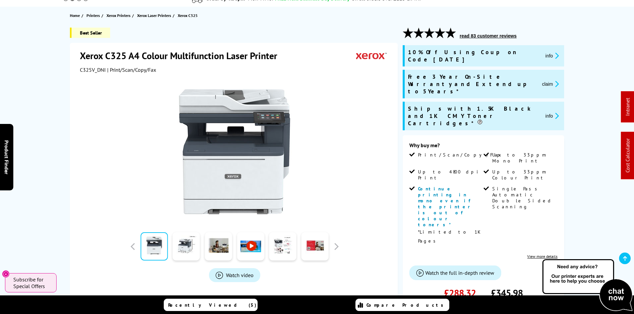
click at [55, 140] on div "Best Seller Xerox C325 A4 Colour Multifunction Laser Printer C325V_DNI | Print/…" at bounding box center [317, 253] width 532 height 450
click at [55, 138] on div "Best Seller Xerox C325 A4 Colour Multifunction Laser Printer C325V_DNI | Print/…" at bounding box center [317, 253] width 532 height 450
drag, startPoint x: 30, startPoint y: 151, endPoint x: 45, endPoint y: 140, distance: 18.7
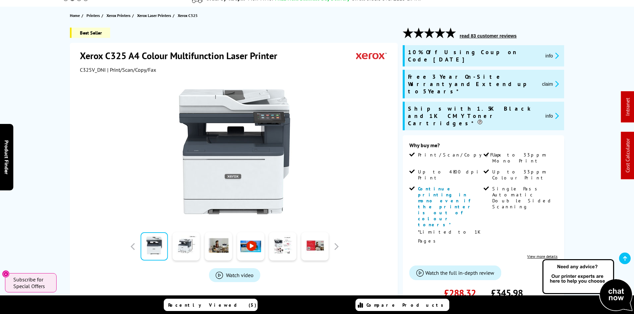
scroll to position [0, 0]
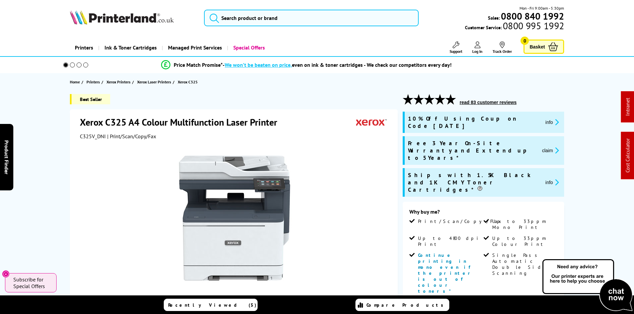
click at [53, 131] on div "Best Seller Xerox C325 A4 Colour Multifunction Laser Printer C325V_DNI | Print/…" at bounding box center [317, 319] width 532 height 450
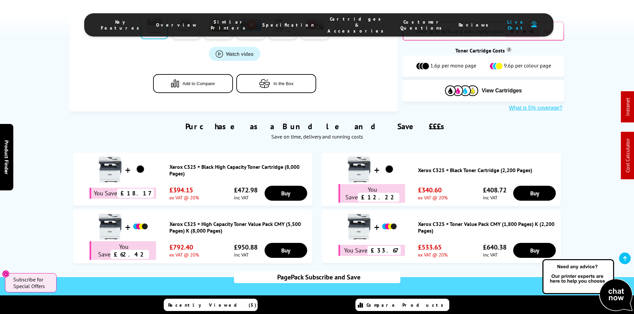
click at [338, 21] on span "Cartridges & Accessories" at bounding box center [357, 25] width 60 height 18
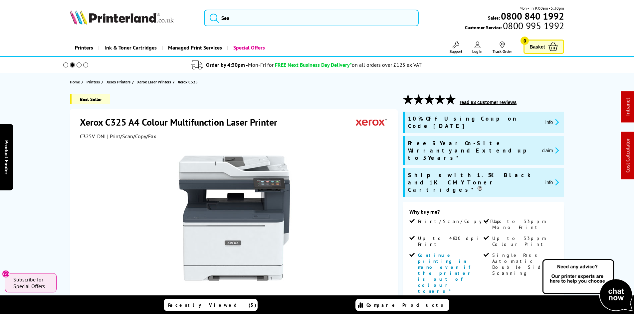
click at [53, 112] on div "Best Seller Xerox C325 A4 Colour Multifunction Laser Printer C325V_DNI | Print/…" at bounding box center [317, 319] width 532 height 450
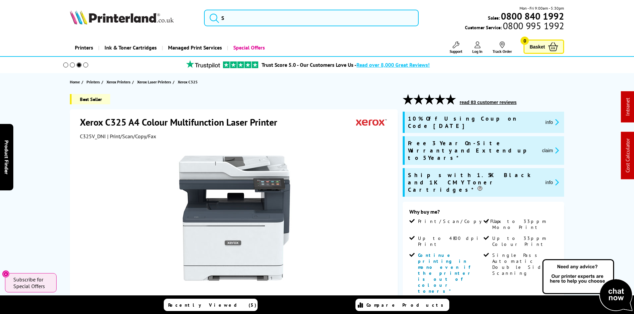
click at [53, 112] on div "Best Seller Xerox C325 A4 Colour Multifunction Laser Printer C325V_DNI | Print/…" at bounding box center [317, 319] width 532 height 450
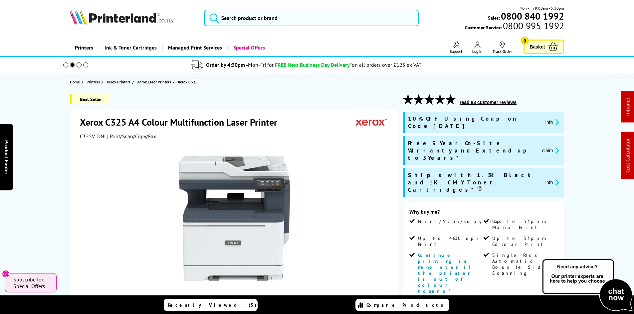
click at [53, 112] on div "Best Seller Xerox C325 A4 Colour Multifunction Laser Printer C325V_DNI | Print/…" at bounding box center [317, 319] width 532 height 450
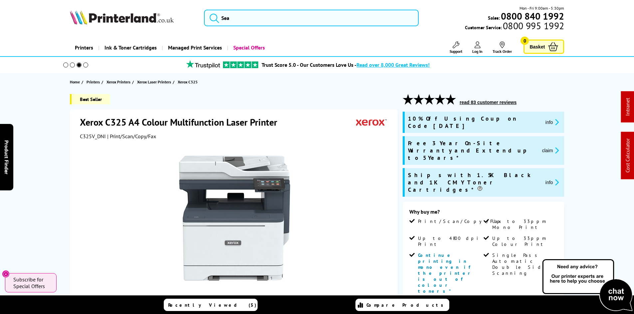
click at [86, 138] on span "C325V_DNI" at bounding box center [93, 136] width 26 height 7
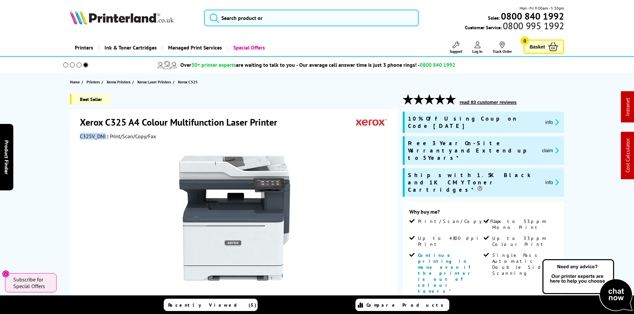
copy span "C325V_DNI"
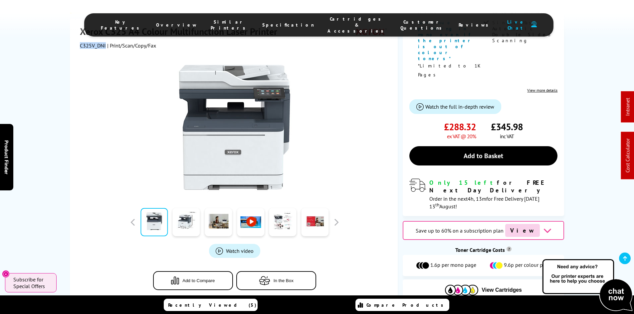
scroll to position [299, 0]
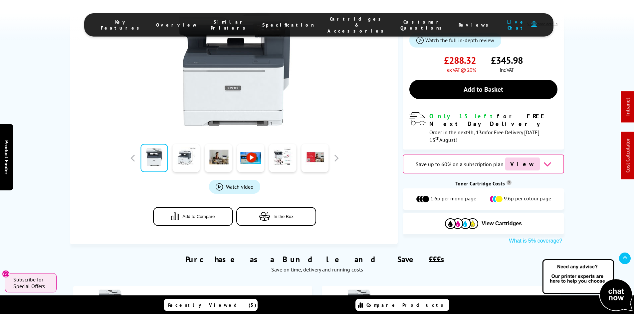
click at [60, 152] on div "Best Seller Xerox C325 A4 Colour Multifunction Laser Printer C325V_DNI | Print/…" at bounding box center [317, 20] width 532 height 450
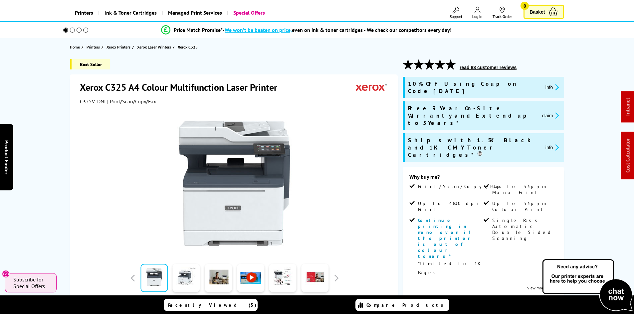
scroll to position [0, 0]
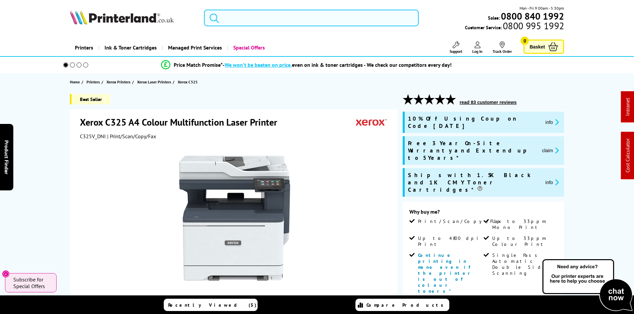
click at [242, 19] on input "search" at bounding box center [311, 18] width 215 height 17
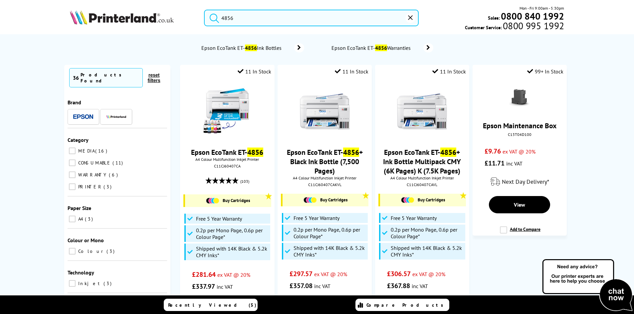
type input "4856"
click at [204, 10] on button "submit" at bounding box center [212, 17] width 17 height 15
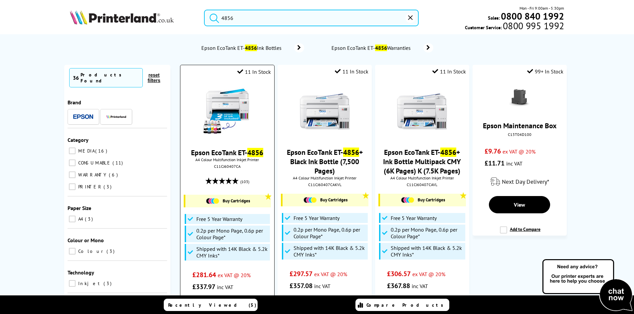
click at [240, 100] on img at bounding box center [227, 112] width 50 height 50
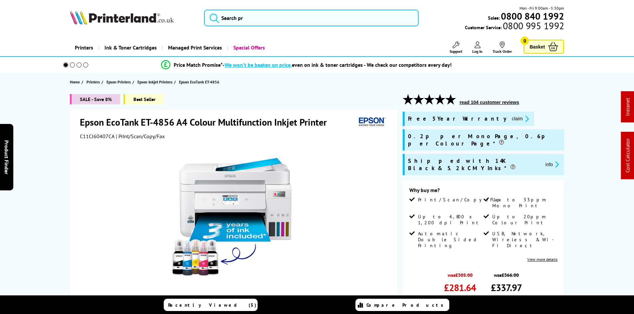
click at [59, 172] on div "SALE - Save 8% Best Seller Epson EcoTank ET-4856 A4 Colour Multifunction Inkjet…" at bounding box center [317, 268] width 532 height 349
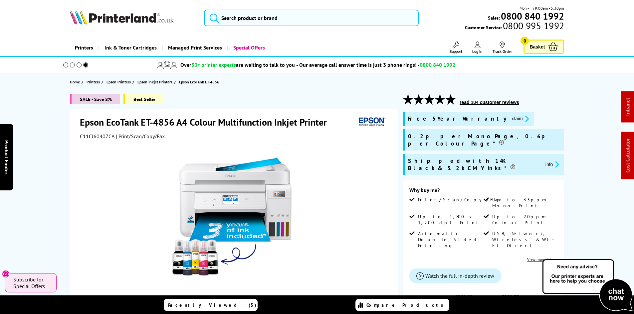
click at [88, 135] on span "C11CJ60407CA" at bounding box center [97, 136] width 35 height 7
copy span "C11CJ60407CA"
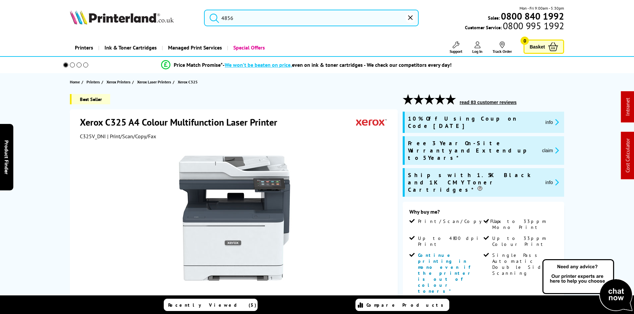
click at [89, 135] on span "C325V_DNI" at bounding box center [93, 136] width 26 height 7
copy span "C325V_DNI"
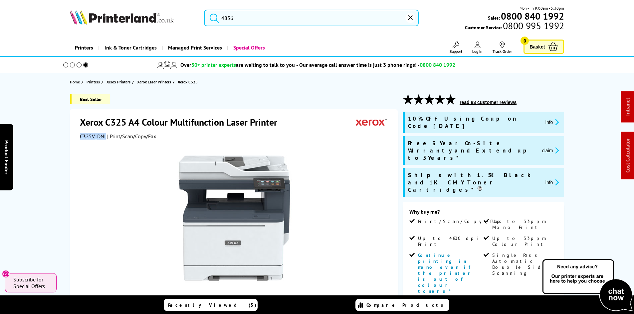
click at [245, 15] on input "4856" at bounding box center [311, 18] width 215 height 17
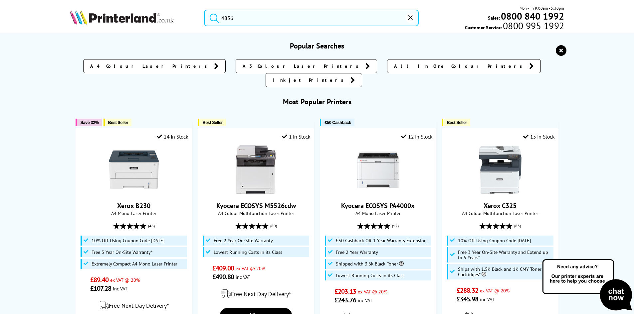
click at [245, 15] on input "4856" at bounding box center [311, 18] width 215 height 17
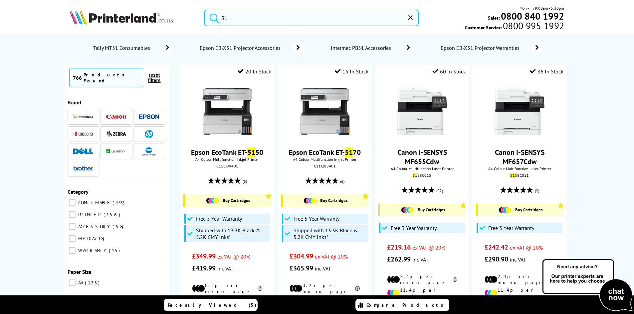
type input "5"
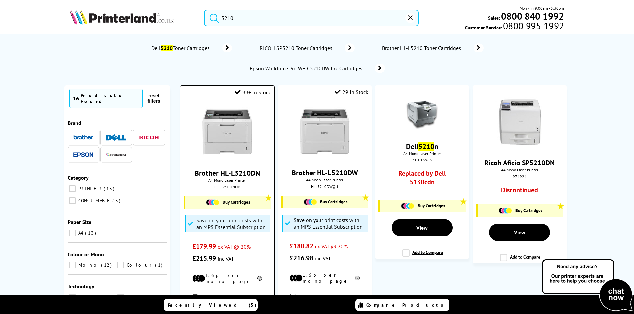
type input "5210"
click at [239, 145] on img at bounding box center [227, 132] width 50 height 50
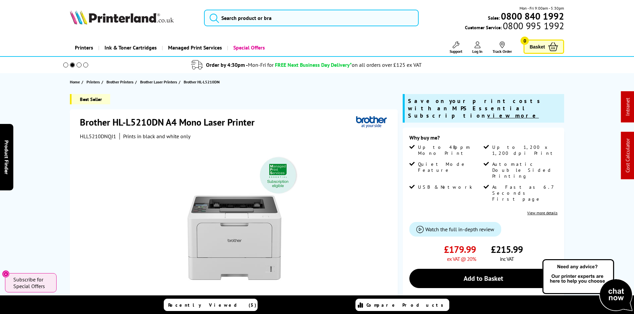
click at [146, 22] on img at bounding box center [122, 17] width 104 height 15
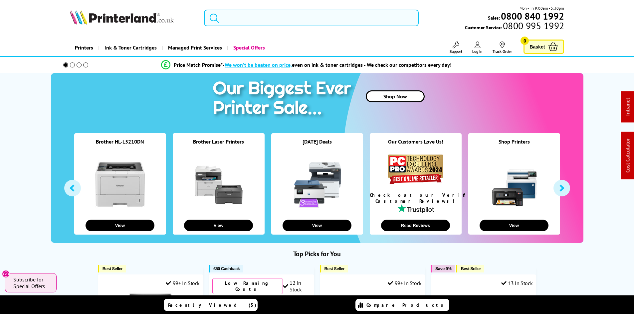
click at [254, 20] on input "search" at bounding box center [311, 18] width 215 height 17
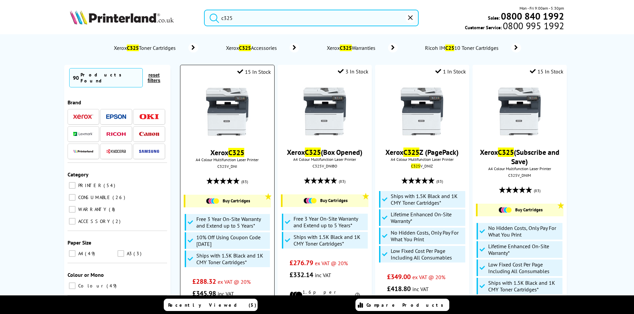
type input "c325"
click at [214, 124] on img at bounding box center [227, 112] width 50 height 50
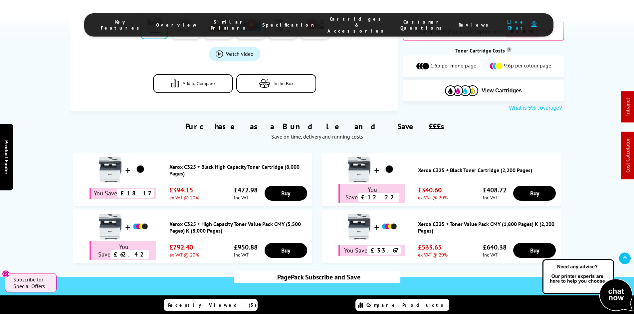
click at [327, 22] on span "Cartridges & Accessories" at bounding box center [357, 25] width 60 height 18
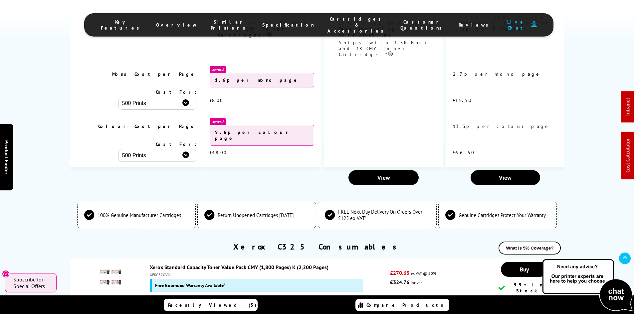
scroll to position [2545, 0]
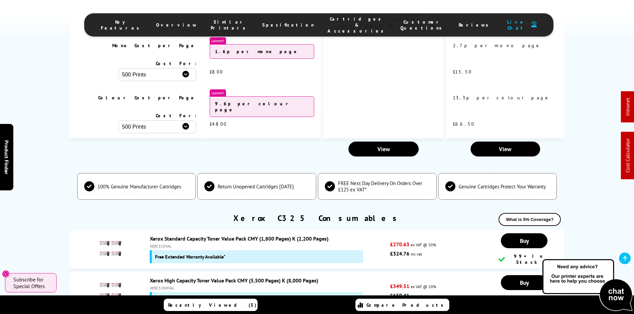
click at [165, 244] on div "XERC320VAL" at bounding box center [268, 246] width 237 height 5
copy div "XERC320VAL"
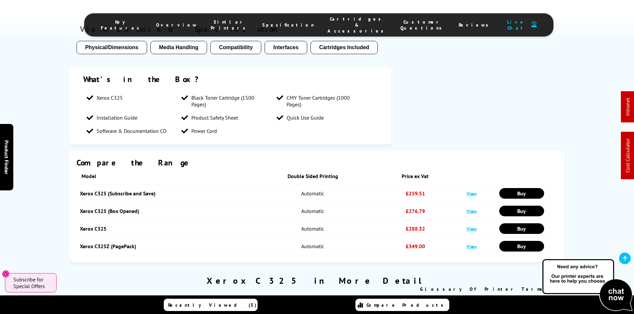
scroll to position [0, 0]
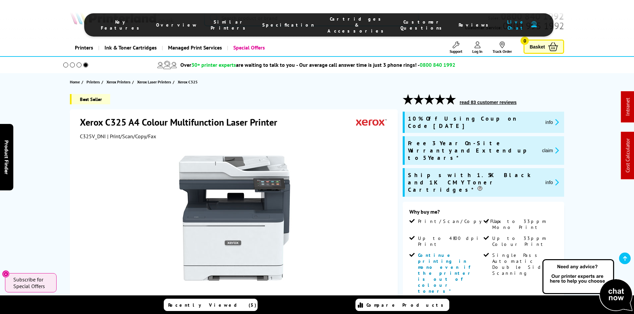
drag, startPoint x: 34, startPoint y: 189, endPoint x: 39, endPoint y: 50, distance: 139.8
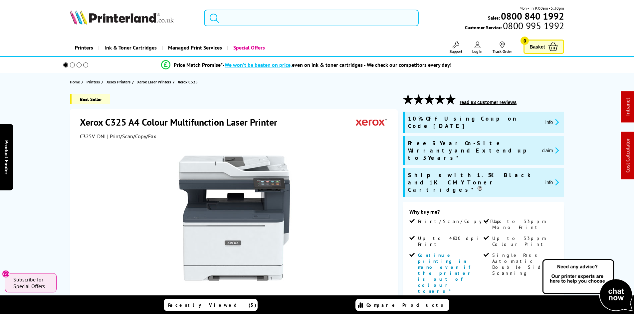
click at [263, 21] on input "search" at bounding box center [311, 18] width 215 height 17
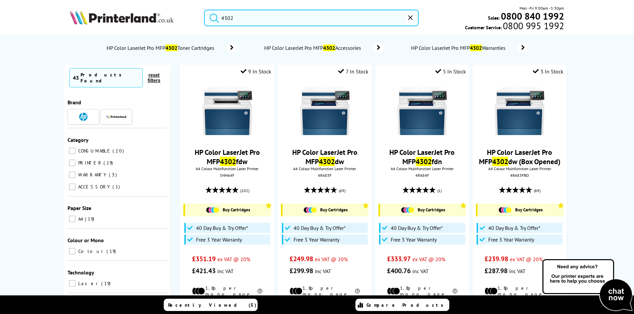
click at [257, 55] on li "HP Color LaserJet Pro MFP 4302 Accessories" at bounding box center [324, 47] width 140 height 17
click at [272, 55] on li "HP Color LaserJet Pro MFP 4302 Accessories" at bounding box center [324, 47] width 140 height 17
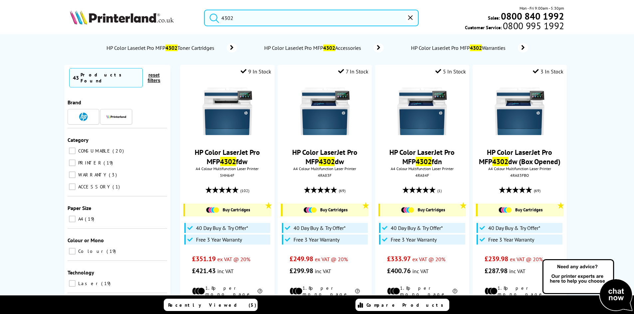
click at [255, 21] on input "4302" at bounding box center [311, 18] width 215 height 17
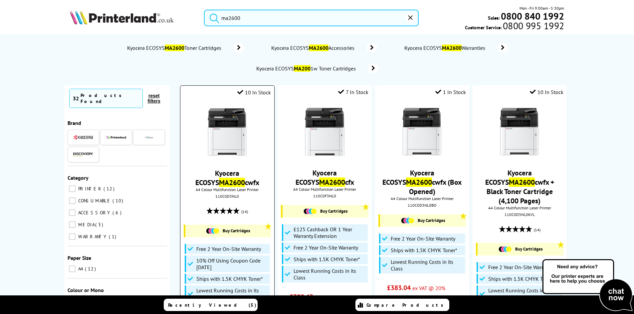
type input "ma2600"
click at [245, 133] on img at bounding box center [227, 132] width 50 height 50
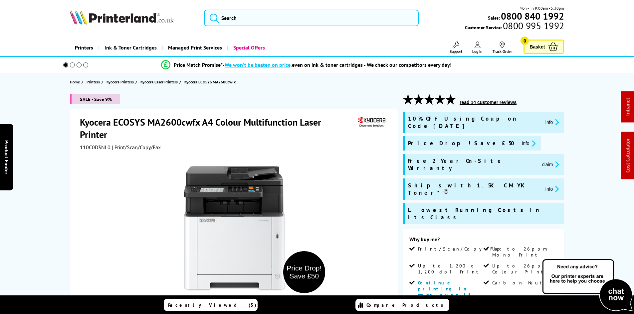
click at [60, 151] on div "SALE - Save 9% Kyocera ECOSYS MA2600cwfx A4 Colour Multifunction Laser Printer …" at bounding box center [317, 307] width 532 height 427
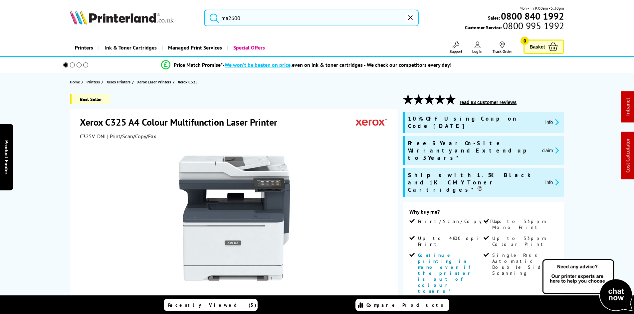
click at [250, 16] on input "ma2600" at bounding box center [311, 18] width 215 height 17
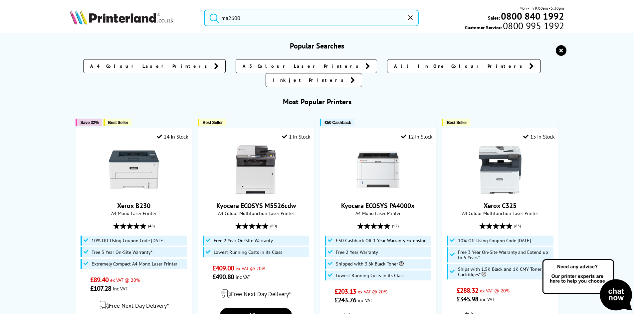
click at [250, 16] on input "ma2600" at bounding box center [311, 18] width 215 height 17
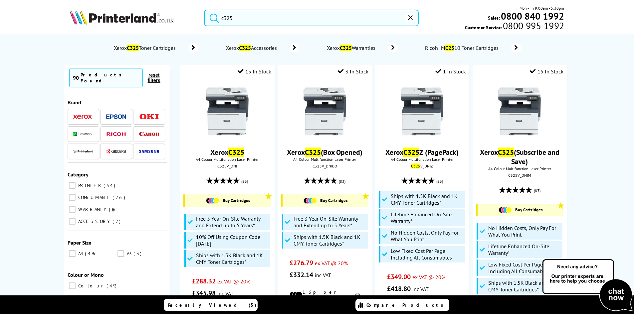
click at [273, 54] on li "Xerox C325 Accessories" at bounding box center [262, 47] width 94 height 17
click at [250, 19] on input "c325" at bounding box center [311, 18] width 215 height 17
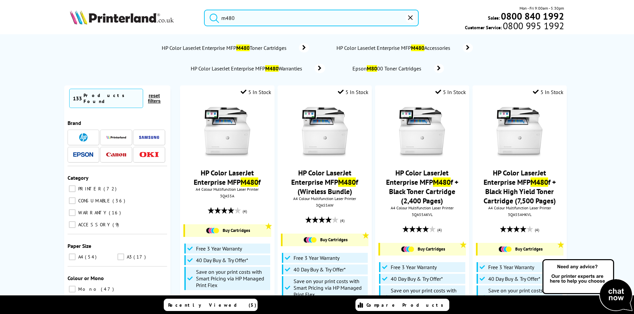
click at [204, 10] on button "submit" at bounding box center [212, 17] width 17 height 15
click at [239, 16] on input "m480" at bounding box center [311, 18] width 215 height 17
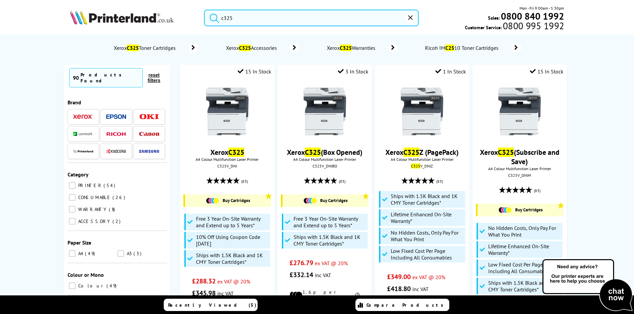
click at [204, 10] on button "submit" at bounding box center [212, 17] width 17 height 15
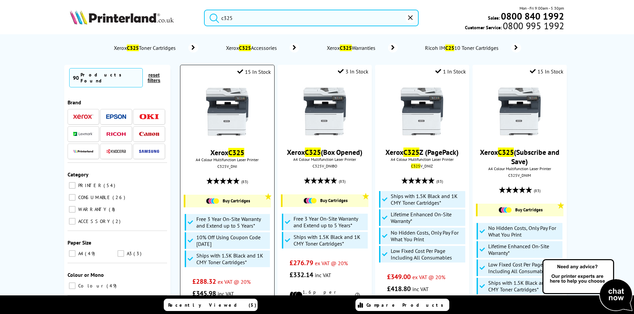
click at [227, 166] on div "C325V_DNI" at bounding box center [227, 166] width 84 height 5
copy div "C325V_DNI"
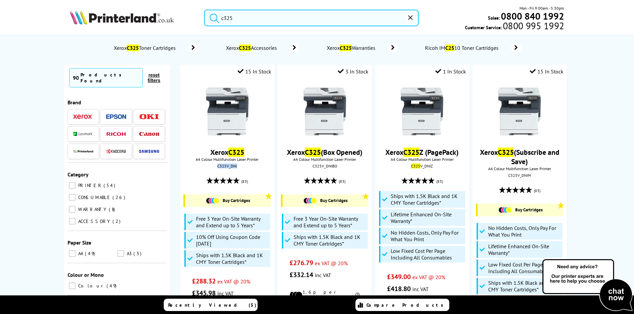
click at [257, 21] on input "c325" at bounding box center [311, 18] width 215 height 17
click at [257, 22] on input "c325" at bounding box center [311, 18] width 215 height 17
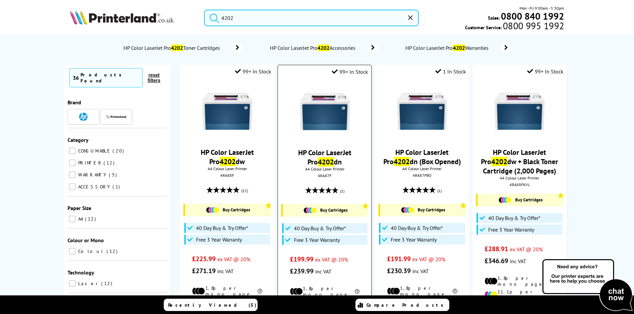
type input "4202"
click at [367, 101] on div at bounding box center [324, 112] width 87 height 51
click at [316, 112] on img at bounding box center [325, 112] width 50 height 50
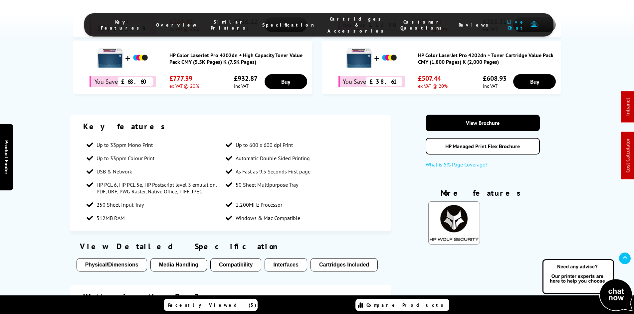
scroll to position [686, 0]
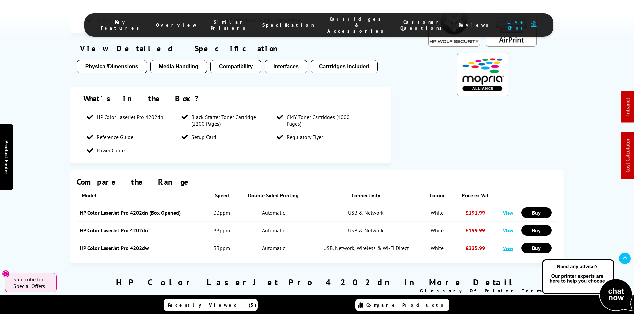
click at [61, 170] on div "Compare the Range Model Speed Double Sided Printing Connectivity" at bounding box center [317, 216] width 532 height 93
click at [54, 174] on div "Compare the Range Model Speed Double Sided Printing Connectivity" at bounding box center [317, 216] width 532 height 93
click at [51, 170] on div "Compare the Range Model Speed Double Sided Printing Connectivity" at bounding box center [317, 216] width 532 height 93
drag, startPoint x: 47, startPoint y: 208, endPoint x: 48, endPoint y: 218, distance: 9.4
click at [47, 208] on div "Compare the Range Model Speed Double Sided Printing Connectivity" at bounding box center [317, 216] width 634 height 93
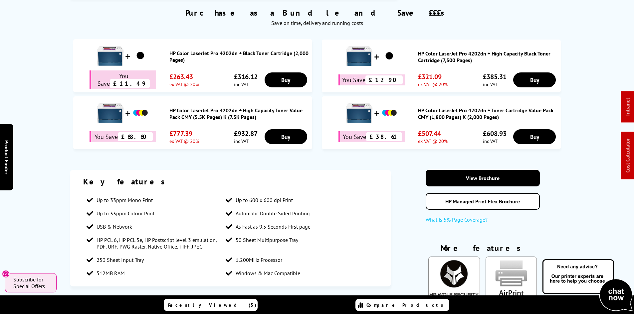
scroll to position [0, 0]
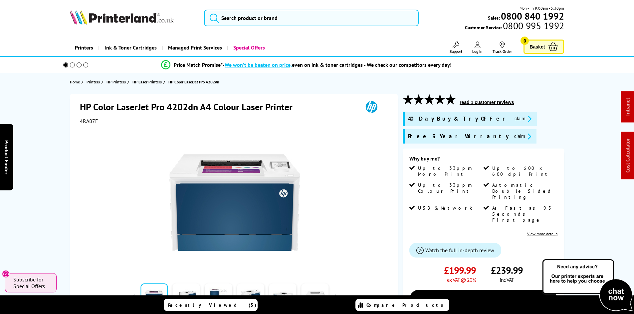
drag, startPoint x: 53, startPoint y: 237, endPoint x: 49, endPoint y: 106, distance: 130.5
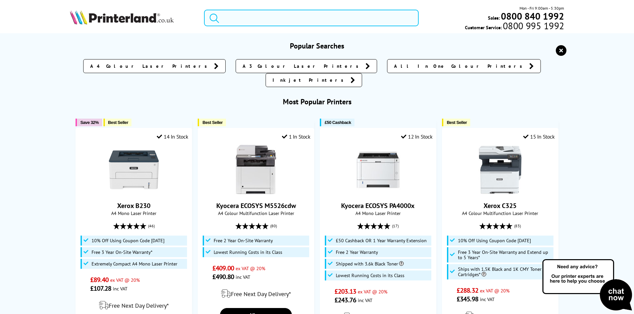
click at [228, 19] on input "search" at bounding box center [311, 18] width 215 height 17
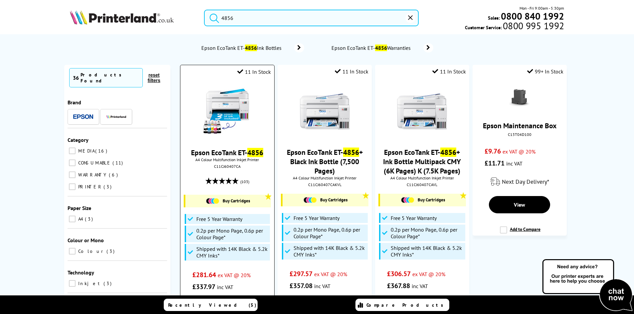
type input "4856"
click at [245, 104] on img at bounding box center [227, 112] width 50 height 50
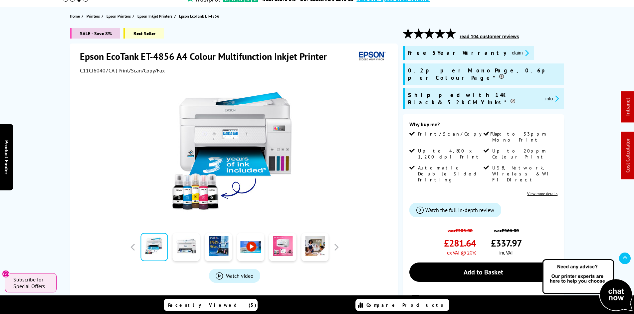
scroll to position [100, 0]
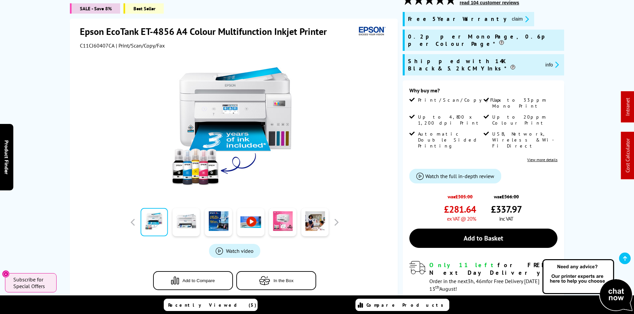
click at [51, 78] on div "SALE - Save 8% Best Seller Epson EcoTank ET-4856 A4 Colour Multifunction Inkjet…" at bounding box center [317, 181] width 532 height 375
click at [510, 19] on button "claim" at bounding box center [520, 19] width 21 height 8
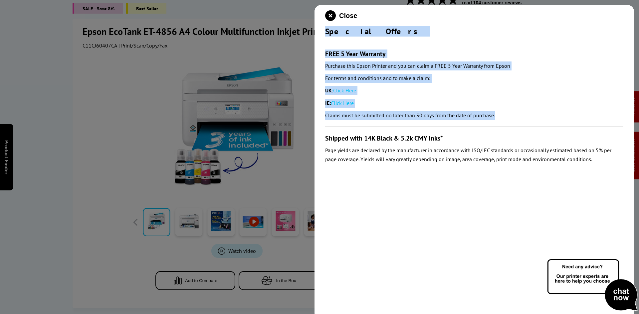
drag, startPoint x: 319, startPoint y: 33, endPoint x: 515, endPoint y: 110, distance: 210.0
click at [515, 110] on div "Close Special Offers FREE 5 Year Warranty Purchase this Epson Printer and you c…" at bounding box center [473, 162] width 319 height 314
copy div "Special Offers FREE 5 Year Warranty Purchase this Epson Printer and you can cla…"
click at [334, 13] on icon "close modal" at bounding box center [330, 15] width 11 height 11
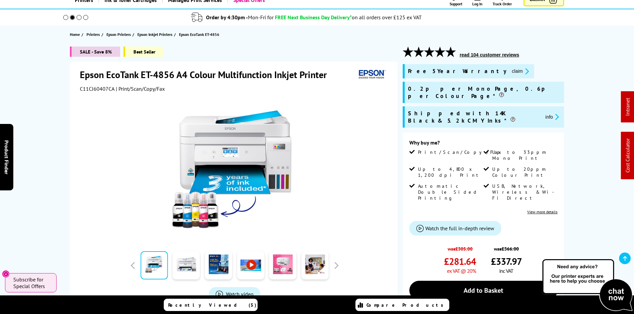
scroll to position [0, 0]
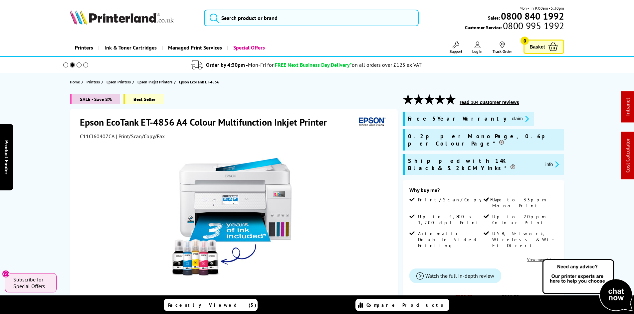
click at [104, 19] on img at bounding box center [122, 17] width 104 height 15
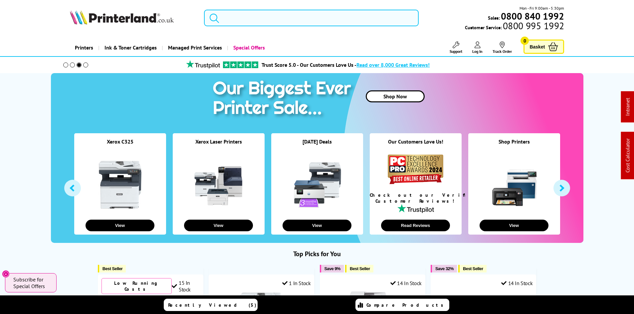
click at [273, 18] on input "search" at bounding box center [311, 18] width 215 height 17
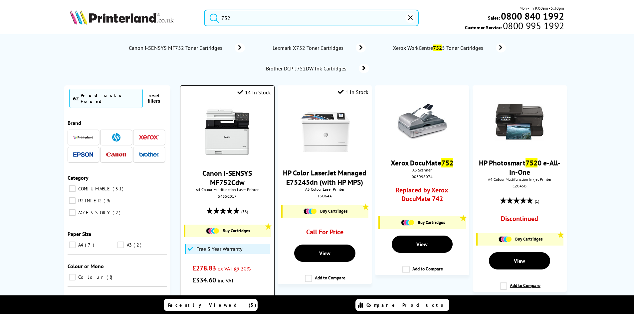
type input "752"
click at [239, 128] on img at bounding box center [227, 132] width 50 height 50
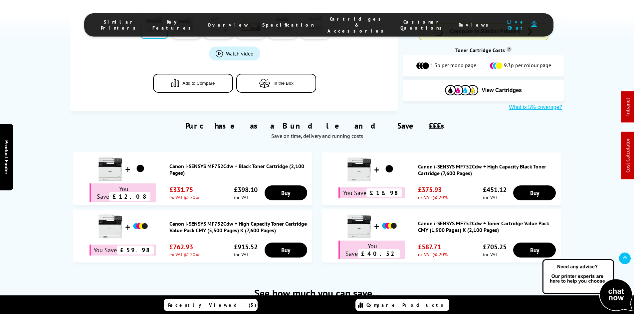
scroll to position [354, 0]
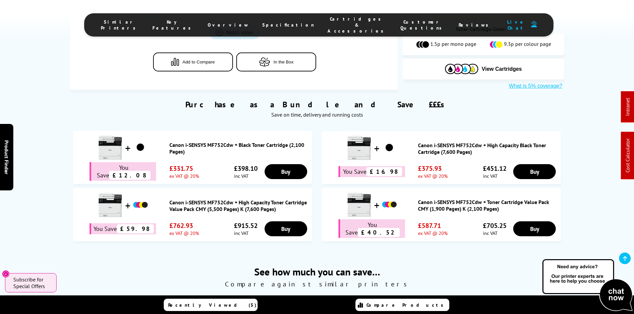
click at [342, 25] on li "Cartridges & Accessories" at bounding box center [357, 25] width 73 height 18
click at [327, 19] on span "Cartridges & Accessories" at bounding box center [357, 25] width 60 height 18
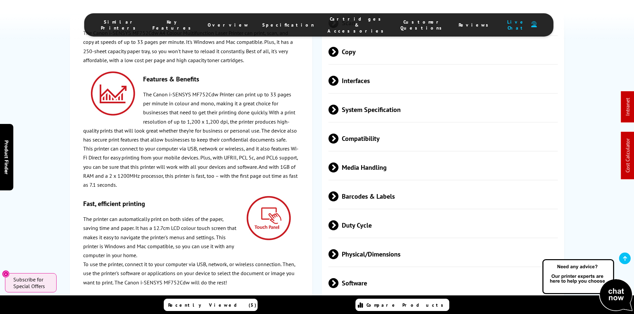
scroll to position [0, 0]
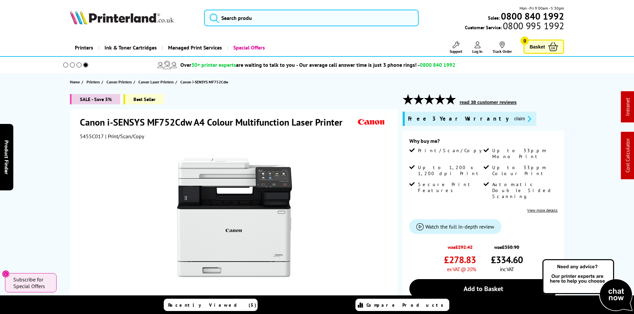
drag, startPoint x: 56, startPoint y: 212, endPoint x: 45, endPoint y: 62, distance: 151.1
click at [246, 19] on input "search" at bounding box center [311, 18] width 215 height 17
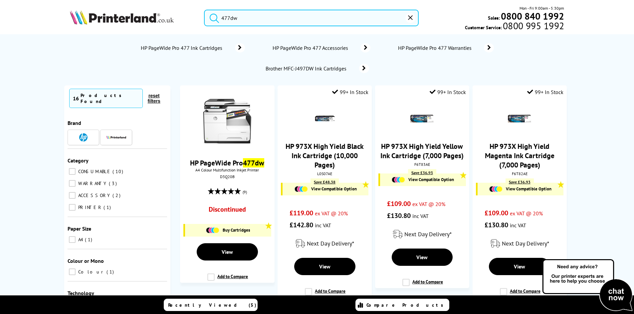
type input "477dw"
click at [204, 10] on button "submit" at bounding box center [212, 17] width 17 height 15
click at [408, 18] on icon "reset" at bounding box center [410, 17] width 5 height 5
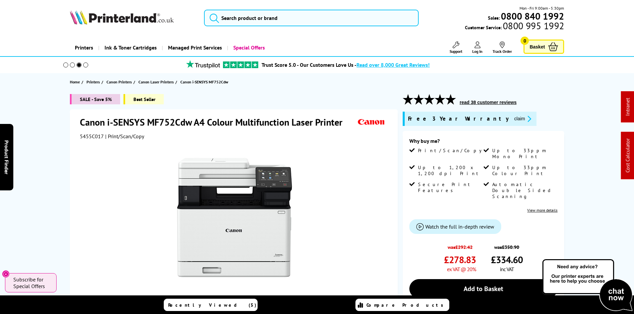
click at [452, 50] on span "Support" at bounding box center [455, 51] width 13 height 5
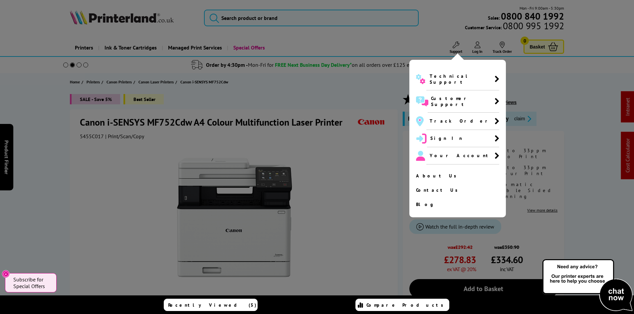
click at [42, 121] on div at bounding box center [317, 157] width 634 height 314
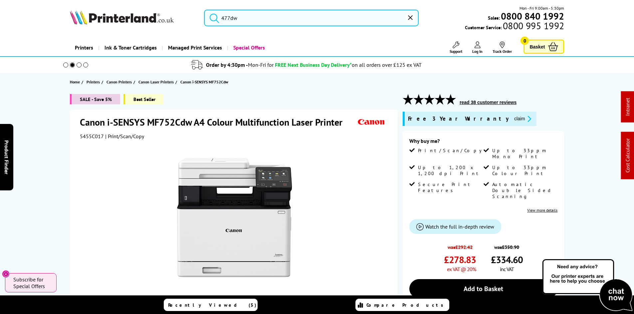
click at [59, 151] on div "SALE - Save 5% Best Seller Canon i-SENSYS MF752Cdw A4 Colour Multifunction Lase…" at bounding box center [317, 269] width 532 height 350
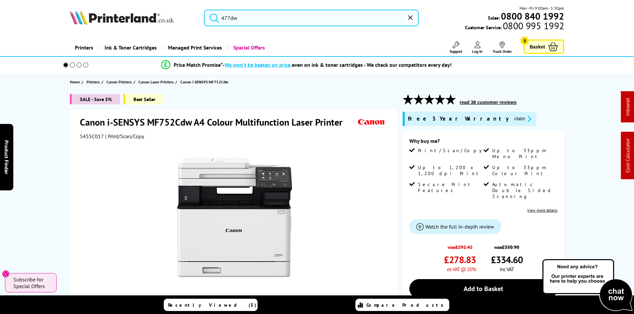
click at [253, 22] on input "477dw" at bounding box center [311, 18] width 215 height 17
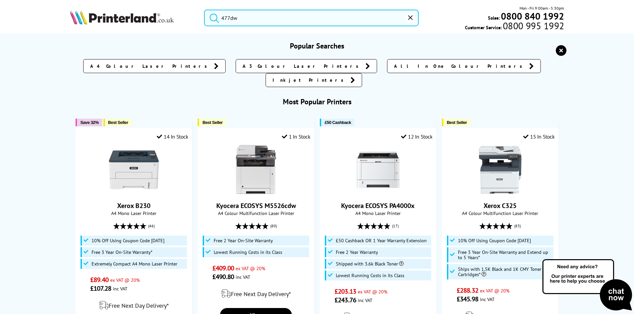
click at [253, 22] on input "477dw" at bounding box center [311, 18] width 215 height 17
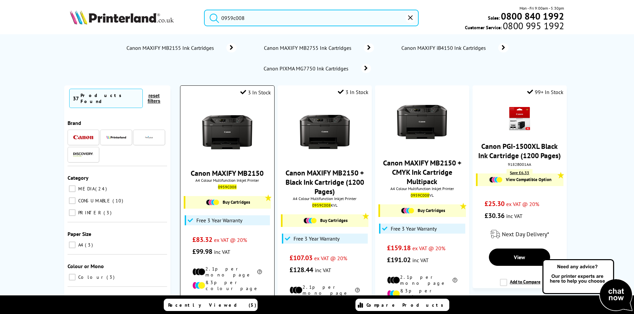
type input "0959c008"
click at [235, 121] on img at bounding box center [227, 132] width 50 height 50
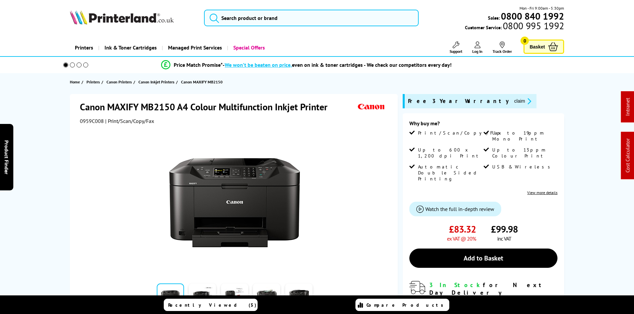
click at [59, 139] on div "Canon MAXIFY MB2150 A4 Colour Multifunction Inkjet Printer 0959C008 | Print/Sca…" at bounding box center [317, 250] width 532 height 313
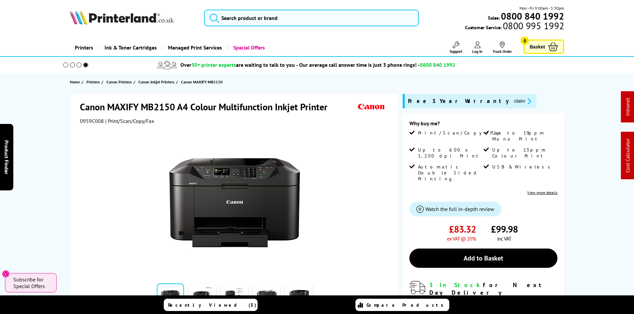
click at [512, 102] on button "claim" at bounding box center [522, 101] width 21 height 8
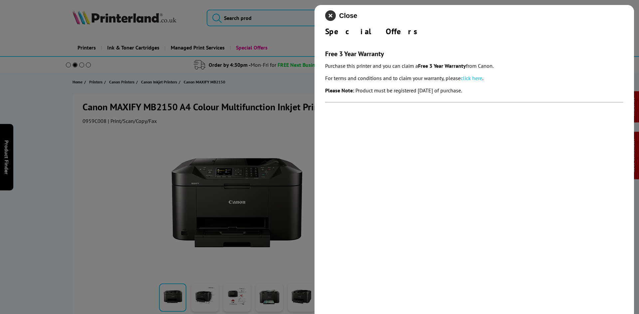
click at [329, 14] on icon "close modal" at bounding box center [330, 15] width 11 height 11
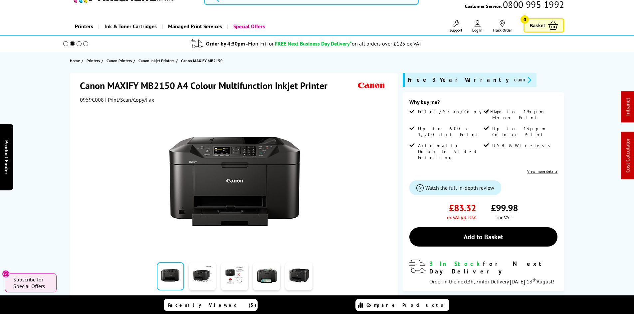
scroll to position [33, 0]
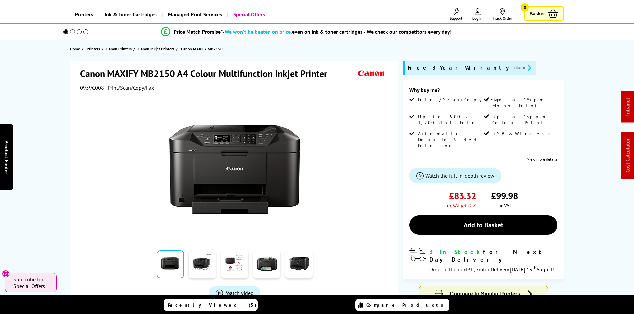
click at [56, 128] on div "Canon MAXIFY MB2150 A4 Colour Multifunction Inkjet Printer 0959C008 | Print/Sca…" at bounding box center [317, 217] width 532 height 313
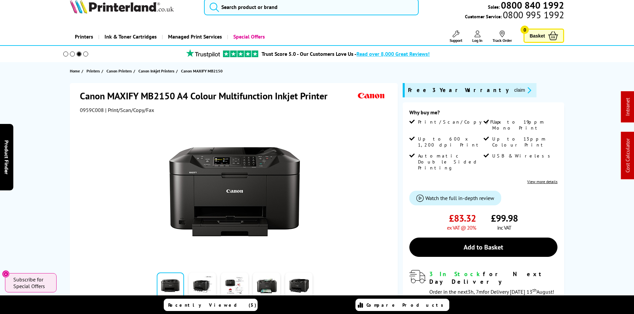
scroll to position [0, 0]
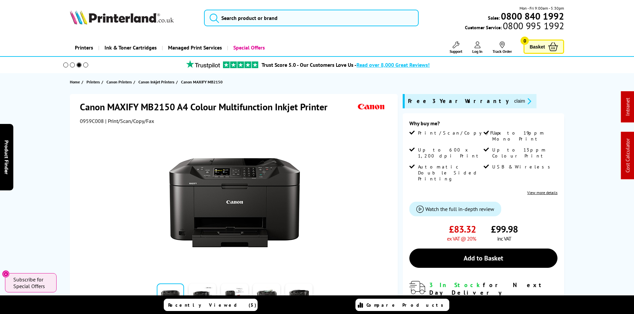
click at [153, 20] on img at bounding box center [122, 17] width 104 height 15
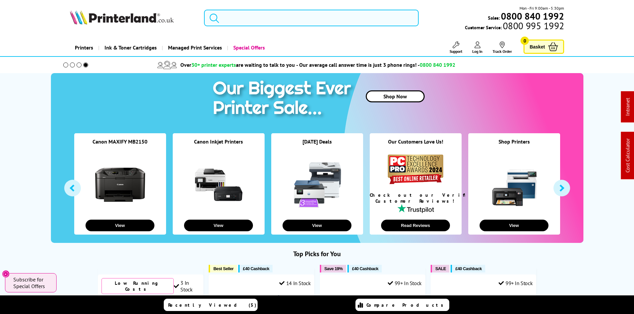
click at [262, 16] on input "search" at bounding box center [311, 18] width 215 height 17
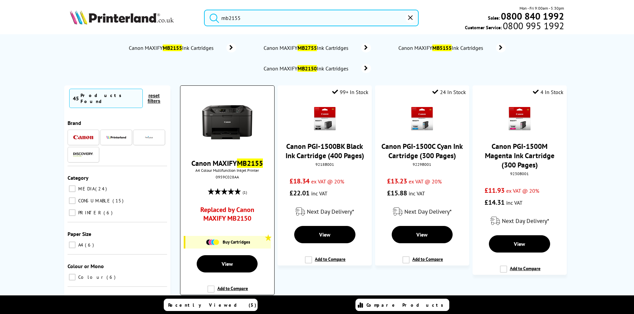
type input "mb2155"
click at [240, 115] on img at bounding box center [227, 122] width 50 height 50
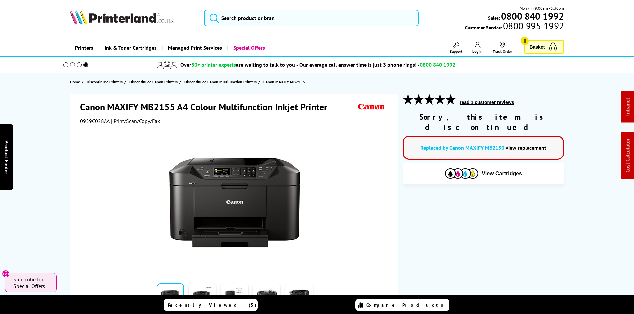
click at [53, 109] on div "Canon MAXIFY MB2155 A4 Colour Multifunction Inkjet Printer 0959C028AA | Print/S…" at bounding box center [317, 229] width 532 height 271
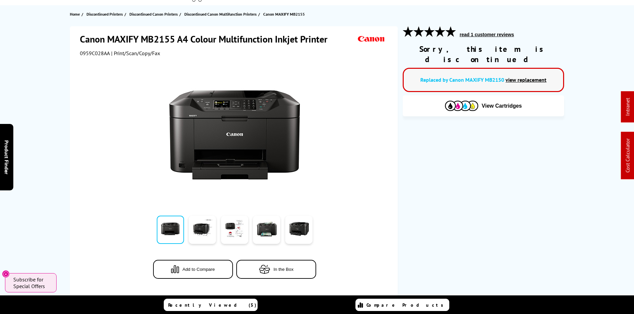
scroll to position [133, 0]
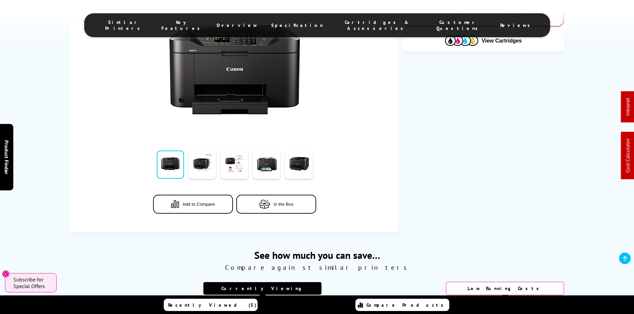
drag, startPoint x: 28, startPoint y: 69, endPoint x: 33, endPoint y: 80, distance: 11.5
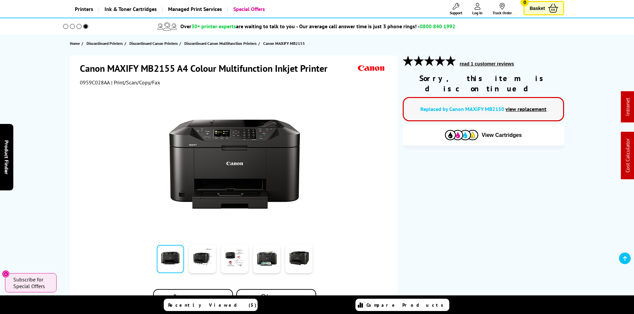
scroll to position [0, 0]
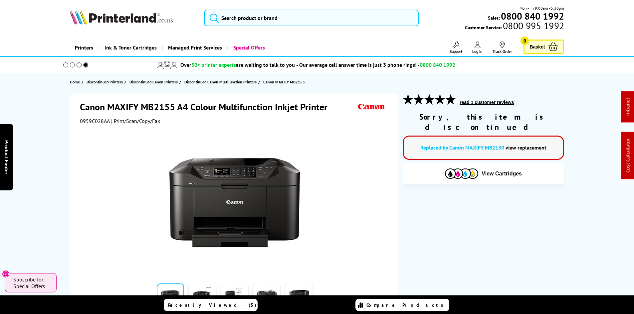
click at [121, 22] on img at bounding box center [122, 17] width 104 height 15
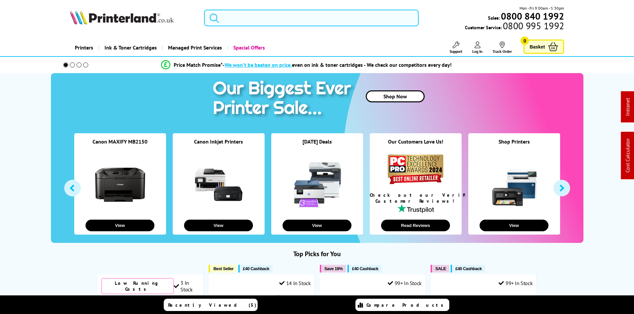
click at [246, 20] on input "search" at bounding box center [311, 18] width 215 height 17
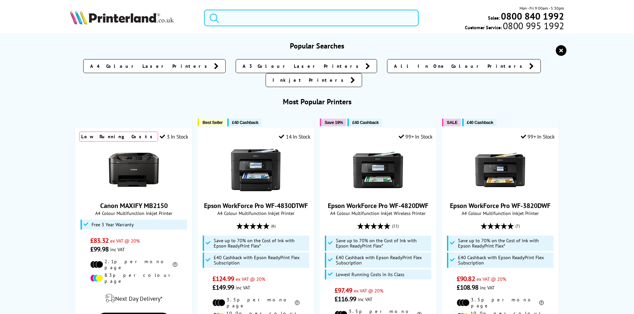
click at [272, 24] on input "search" at bounding box center [311, 18] width 215 height 17
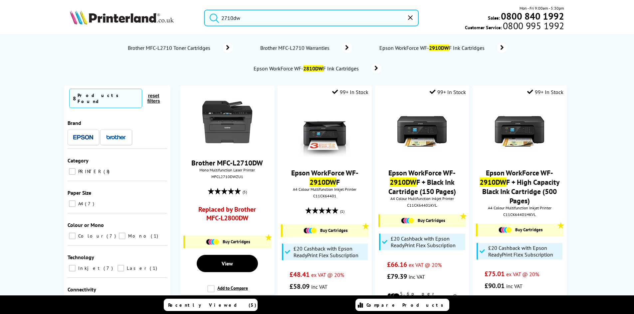
type input "2710dw"
click at [253, 19] on input "2710dw" at bounding box center [311, 18] width 215 height 17
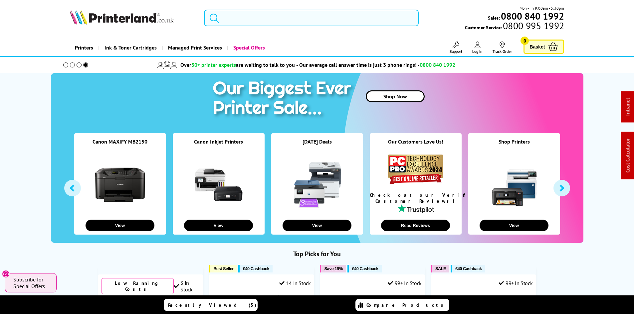
click at [263, 22] on input "search" at bounding box center [311, 18] width 215 height 17
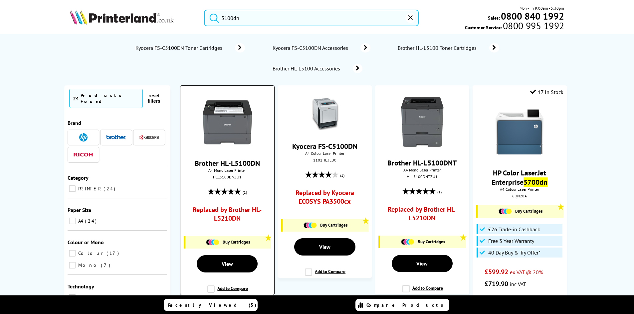
type input "5100dn"
click at [239, 129] on img at bounding box center [227, 122] width 50 height 50
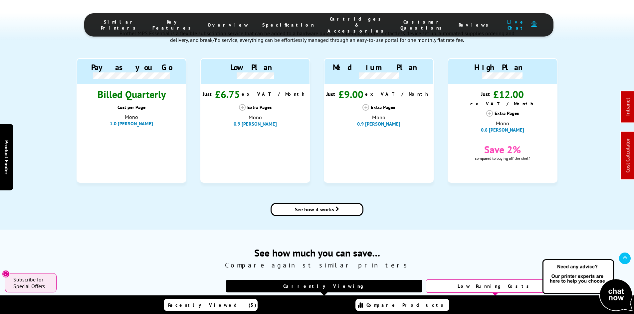
scroll to position [433, 0]
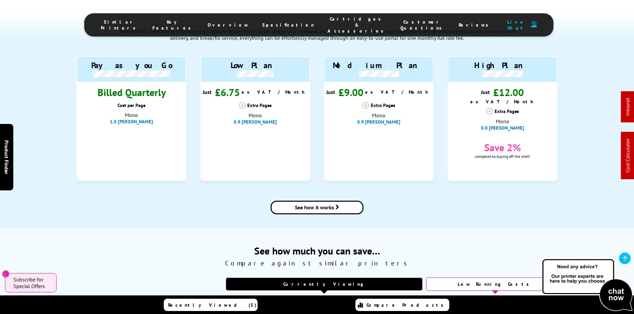
click at [333, 23] on span "Cartridges & Accessories" at bounding box center [357, 25] width 60 height 18
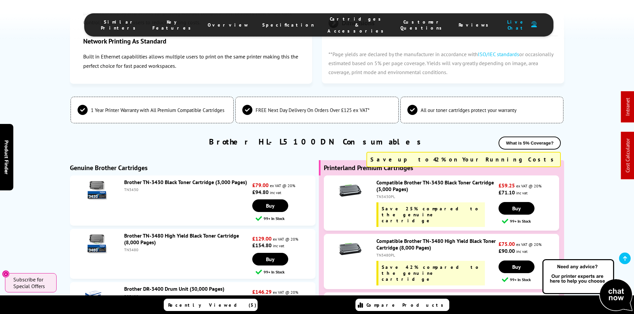
scroll to position [1729, 0]
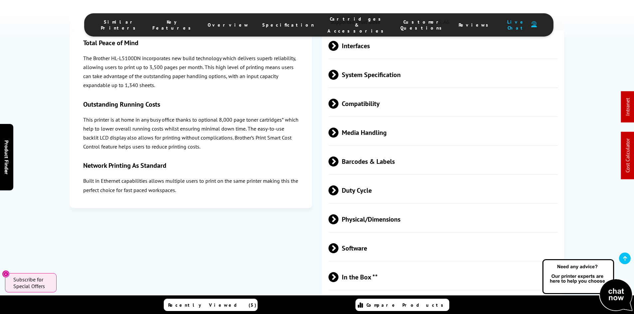
drag, startPoint x: 62, startPoint y: 216, endPoint x: 72, endPoint y: 120, distance: 96.7
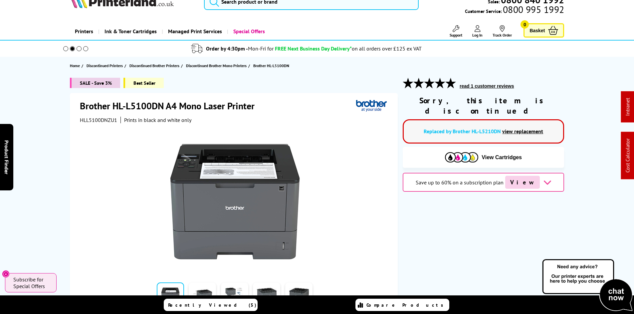
scroll to position [0, 0]
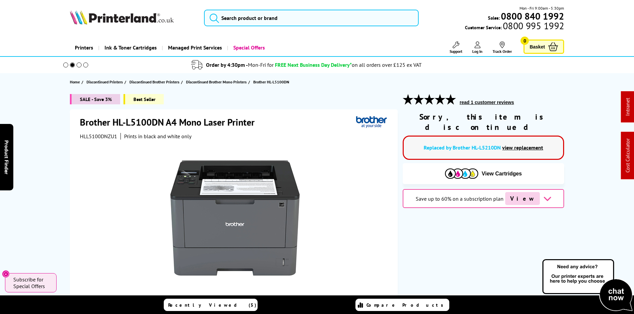
click at [516, 144] on link "view replacement" at bounding box center [522, 147] width 41 height 7
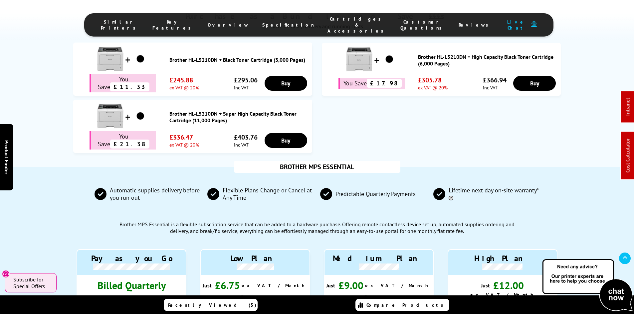
click at [327, 24] on span "Cartridges & Accessories" at bounding box center [357, 25] width 60 height 18
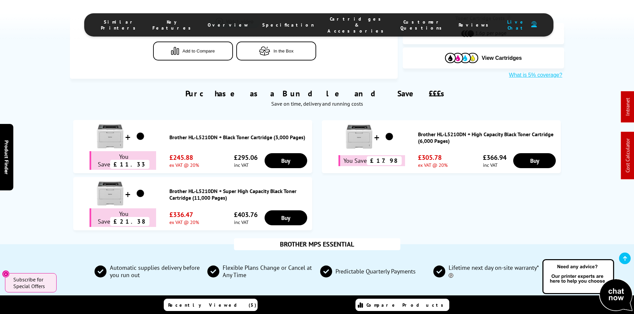
scroll to position [399, 0]
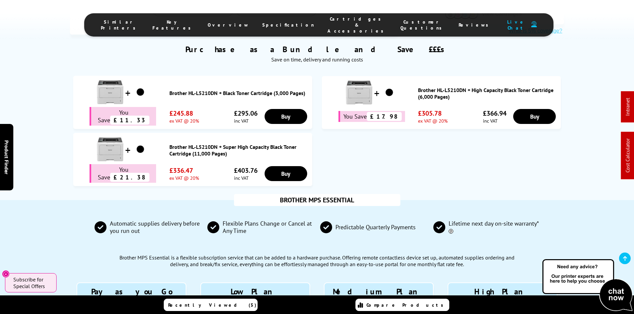
click at [327, 24] on span "Cartridges & Accessories" at bounding box center [357, 25] width 60 height 18
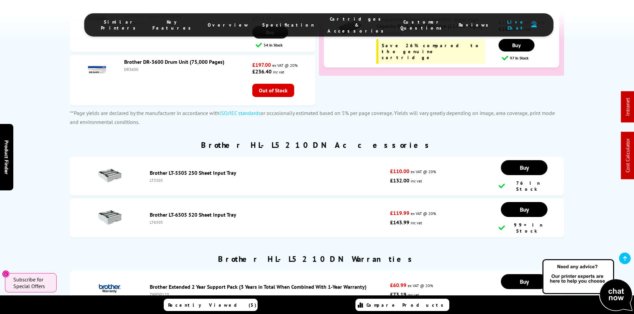
scroll to position [2334, 0]
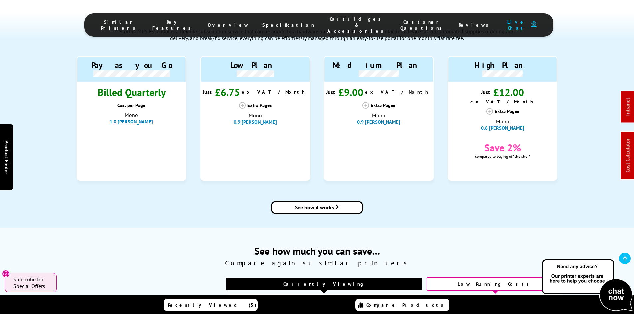
click at [327, 22] on span "Cartridges & Accessories" at bounding box center [357, 25] width 60 height 18
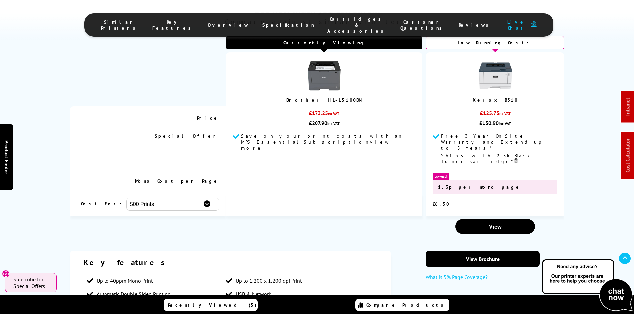
scroll to position [55, 0]
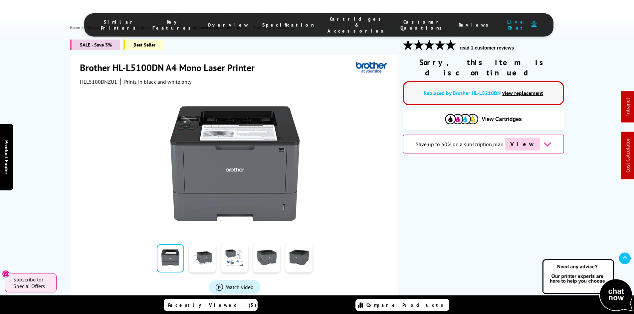
drag, startPoint x: 66, startPoint y: 237, endPoint x: 44, endPoint y: 119, distance: 119.2
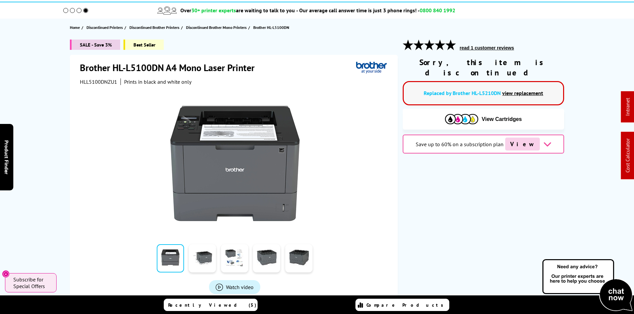
scroll to position [0, 0]
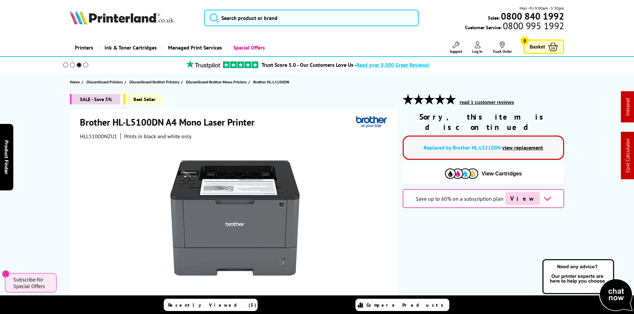
click at [63, 161] on div "SALE - Save 3% Best Seller Brother HL-L5100DN A4 Mono Laser Printer HLL5100DNZU…" at bounding box center [317, 246] width 532 height 305
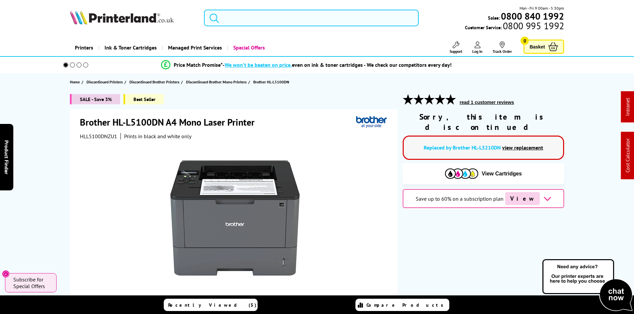
click at [254, 25] on input "search" at bounding box center [311, 18] width 215 height 17
click at [254, 23] on input "search" at bounding box center [311, 18] width 215 height 17
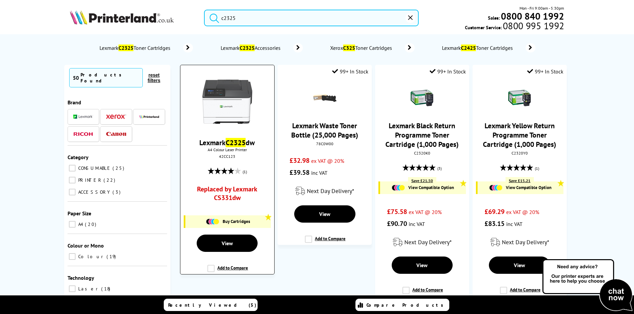
type input "c2325"
click at [226, 94] on img at bounding box center [227, 102] width 50 height 50
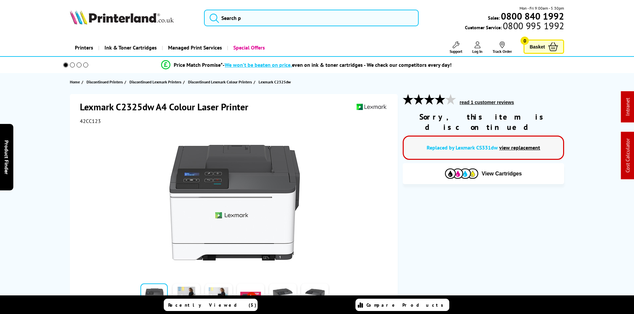
drag, startPoint x: 42, startPoint y: 140, endPoint x: 46, endPoint y: 137, distance: 4.3
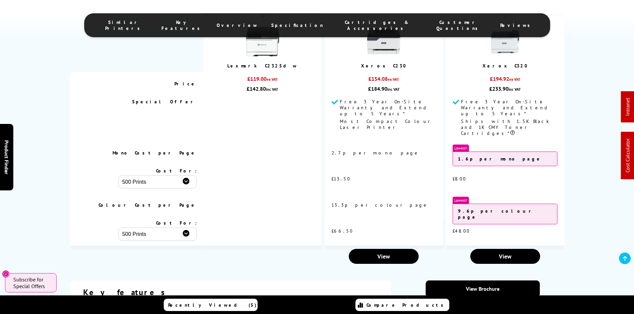
click at [364, 24] on span "Cartridges & Accessories" at bounding box center [376, 25] width 81 height 12
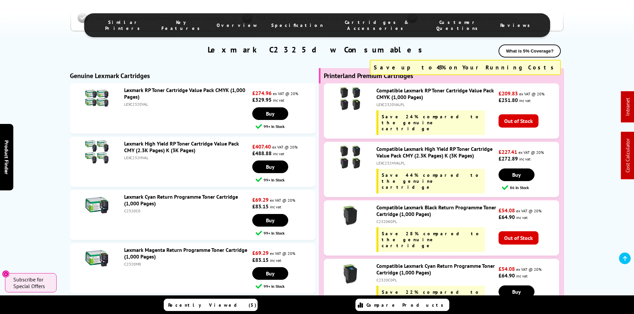
scroll to position [1677, 0]
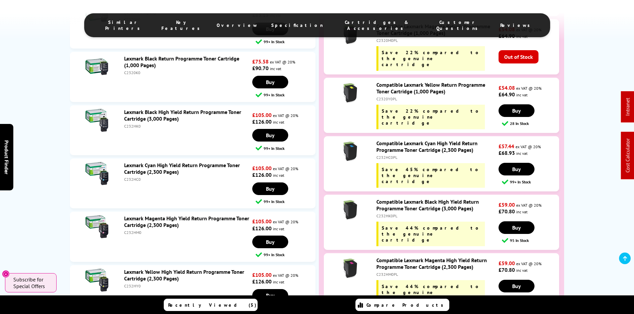
scroll to position [2043, 0]
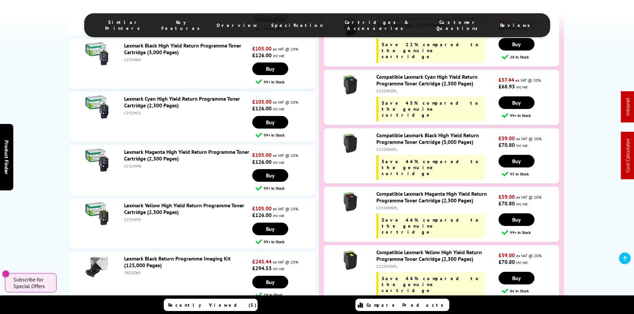
click at [389, 264] on div "C232HY0PL" at bounding box center [436, 266] width 120 height 5
copy div "C232HY0PL"
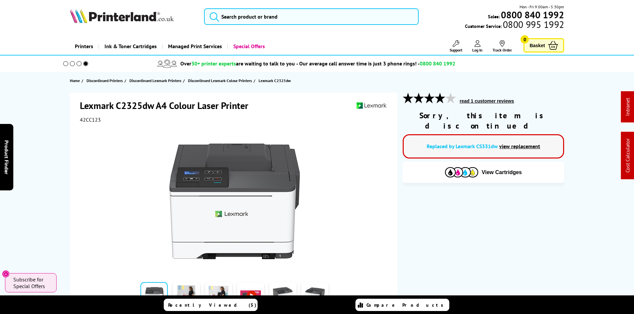
scroll to position [0, 0]
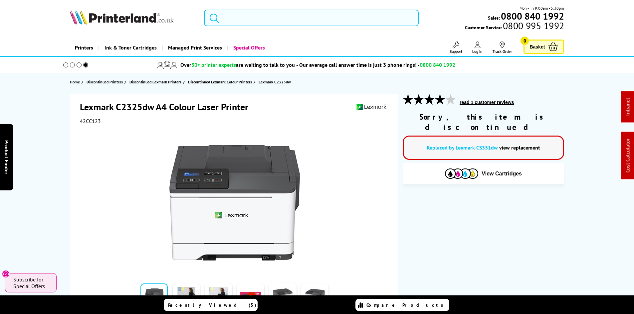
click at [254, 22] on input "search" at bounding box center [311, 18] width 215 height 17
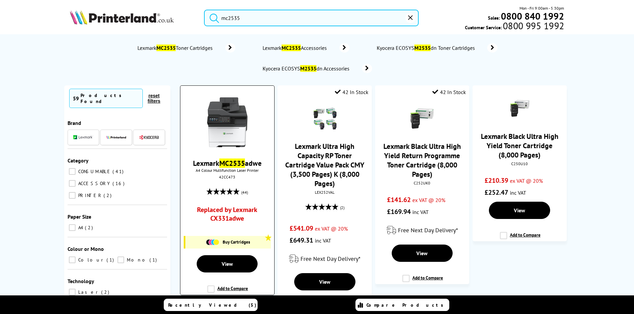
type input "mc2535"
click at [224, 118] on img at bounding box center [227, 122] width 50 height 50
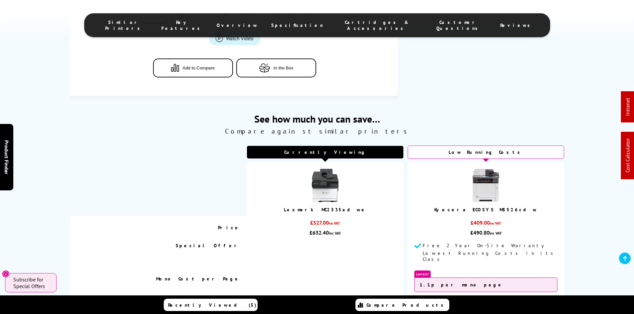
scroll to position [233, 0]
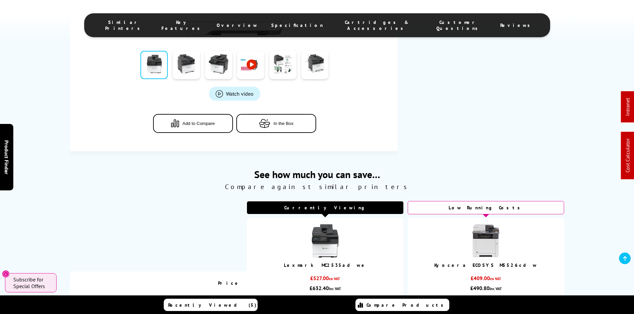
click at [356, 23] on span "Cartridges & Accessories" at bounding box center [376, 25] width 81 height 12
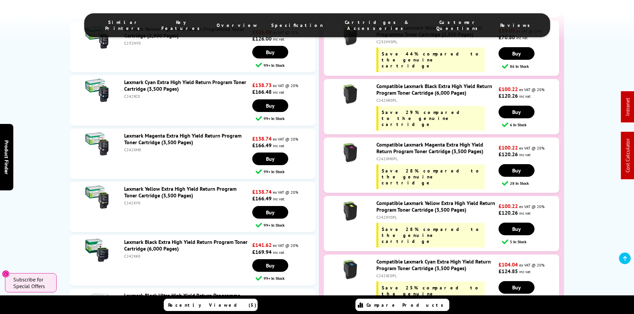
scroll to position [2394, 0]
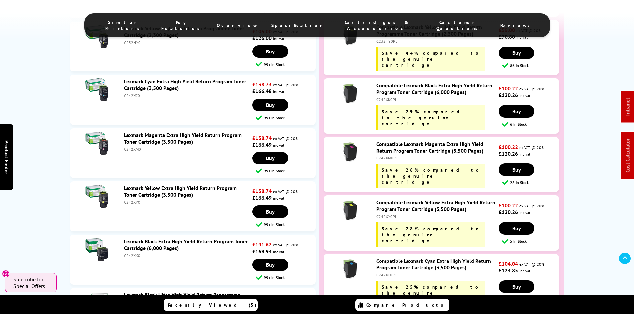
click at [387, 273] on div "C242XC0PL" at bounding box center [436, 275] width 120 height 5
click at [402, 284] on span "Save 25% compared to the genuine cartridge" at bounding box center [431, 293] width 99 height 18
click at [393, 273] on div "C242XC0PL" at bounding box center [436, 275] width 120 height 5
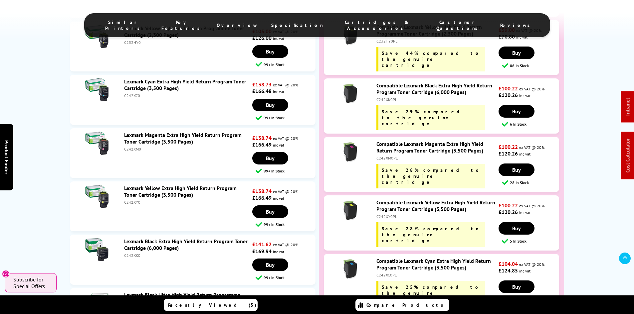
copy div "C242XC0PL"
click at [387, 214] on div "C242XY0PL" at bounding box center [436, 216] width 120 height 5
copy div "C242XY0PL"
click at [388, 156] on div "C242XM0PL" at bounding box center [436, 158] width 120 height 5
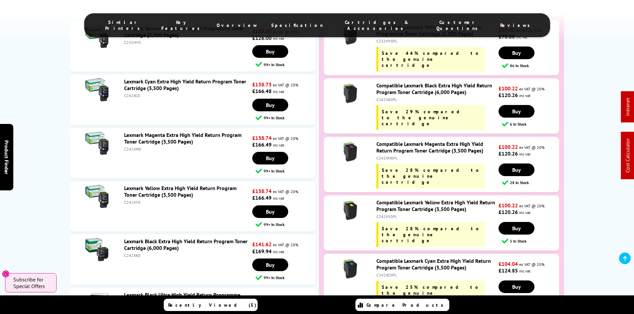
click at [388, 156] on div "C242XM0PL" at bounding box center [436, 158] width 120 height 5
copy div "C242XM0PL"
